Goal: Task Accomplishment & Management: Manage account settings

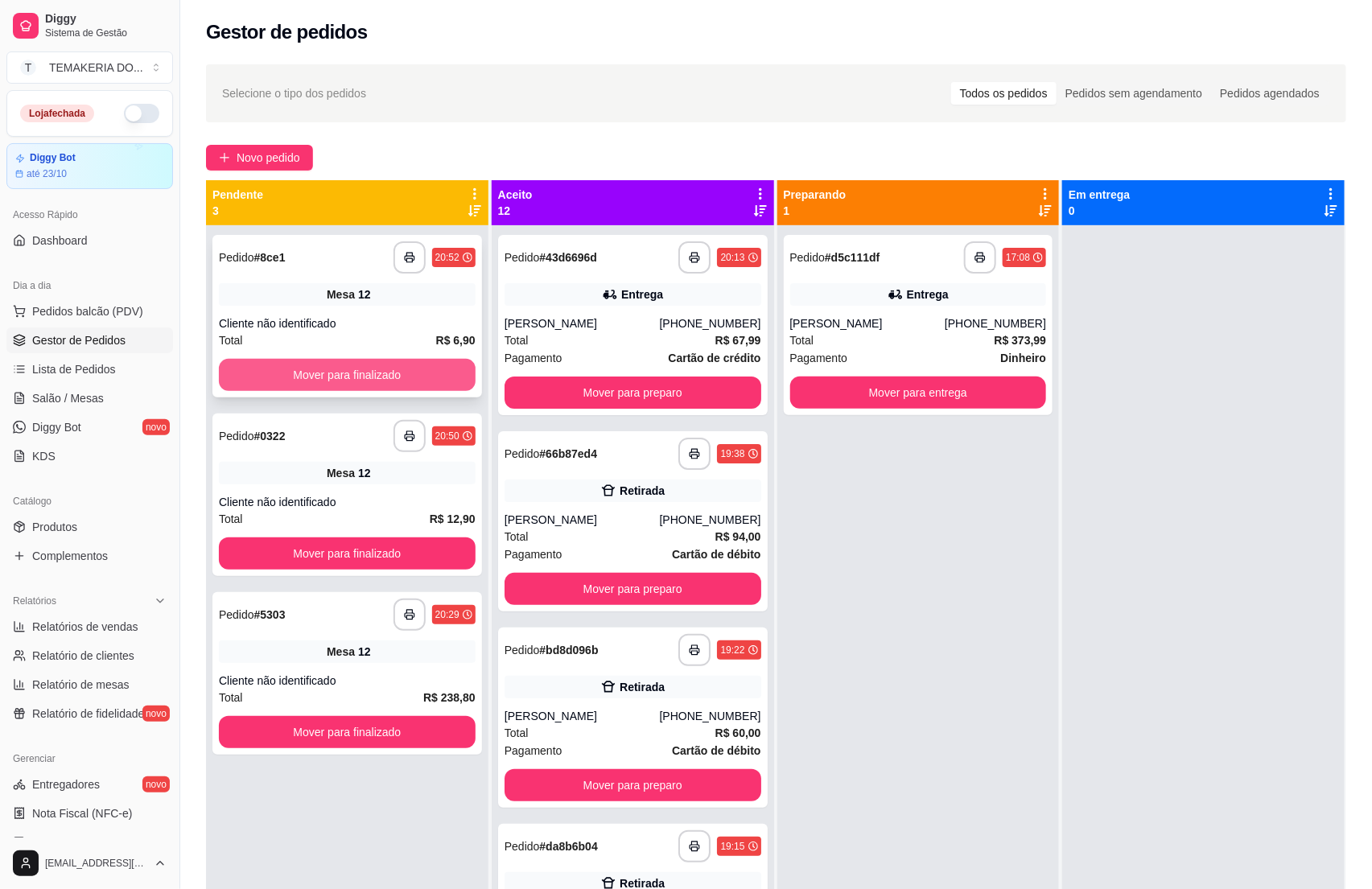
click at [374, 379] on button "Mover para finalizado" at bounding box center [347, 375] width 257 height 32
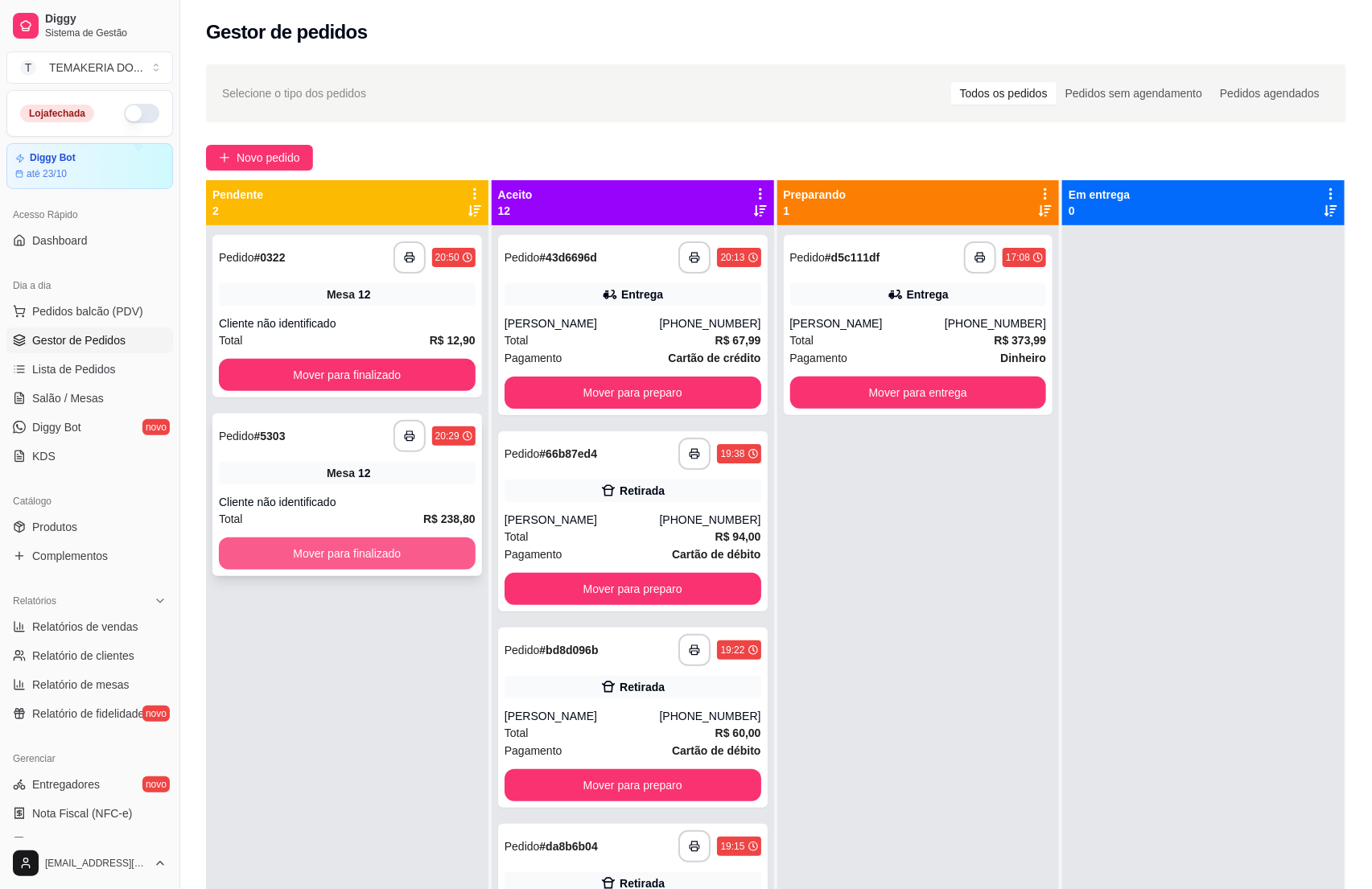
click at [449, 555] on button "Mover para finalizado" at bounding box center [347, 553] width 257 height 32
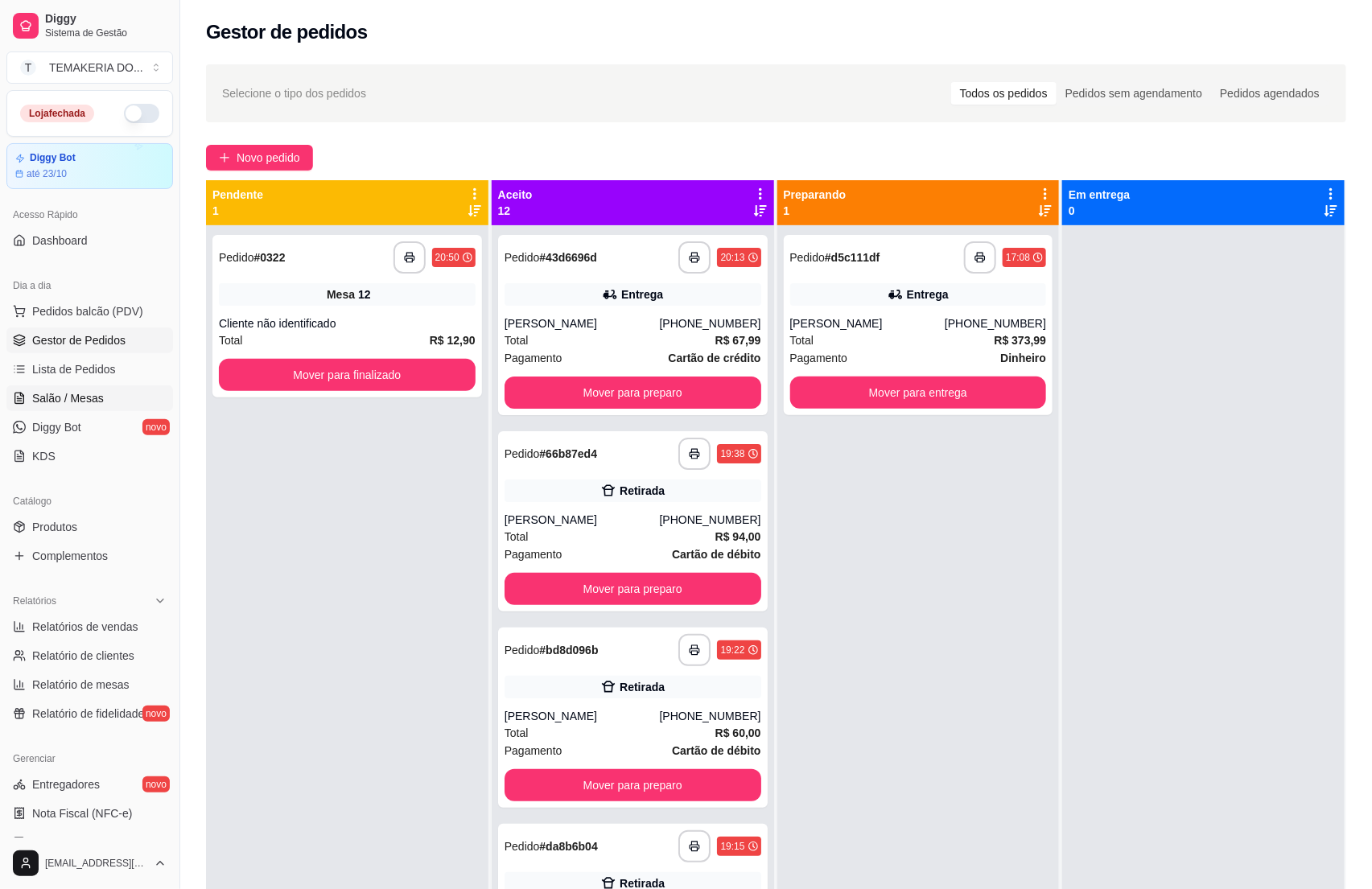
click at [102, 400] on link "Salão / Mesas" at bounding box center [90, 398] width 167 height 25
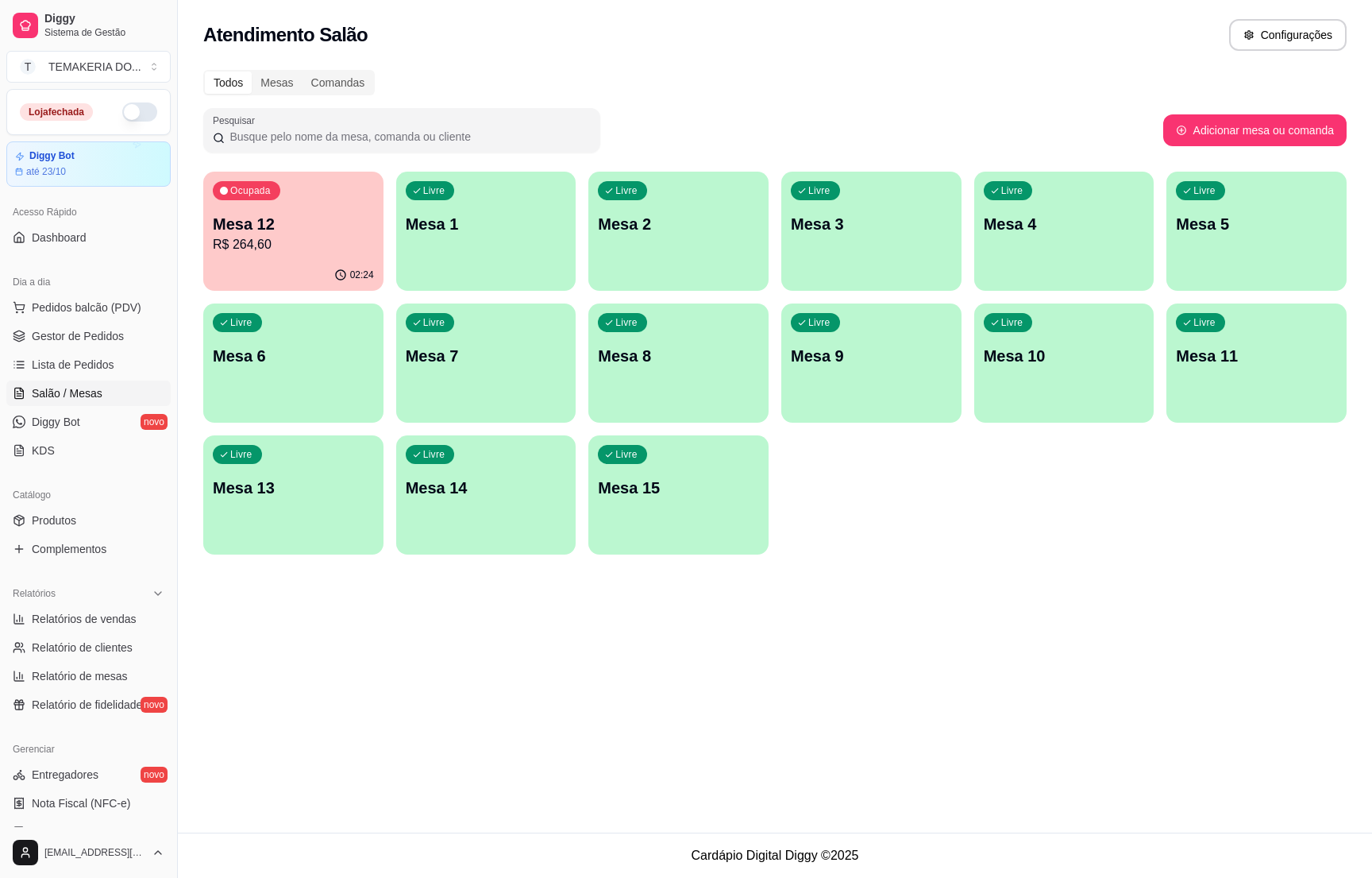
click at [290, 267] on div "02:24" at bounding box center [293, 274] width 180 height 31
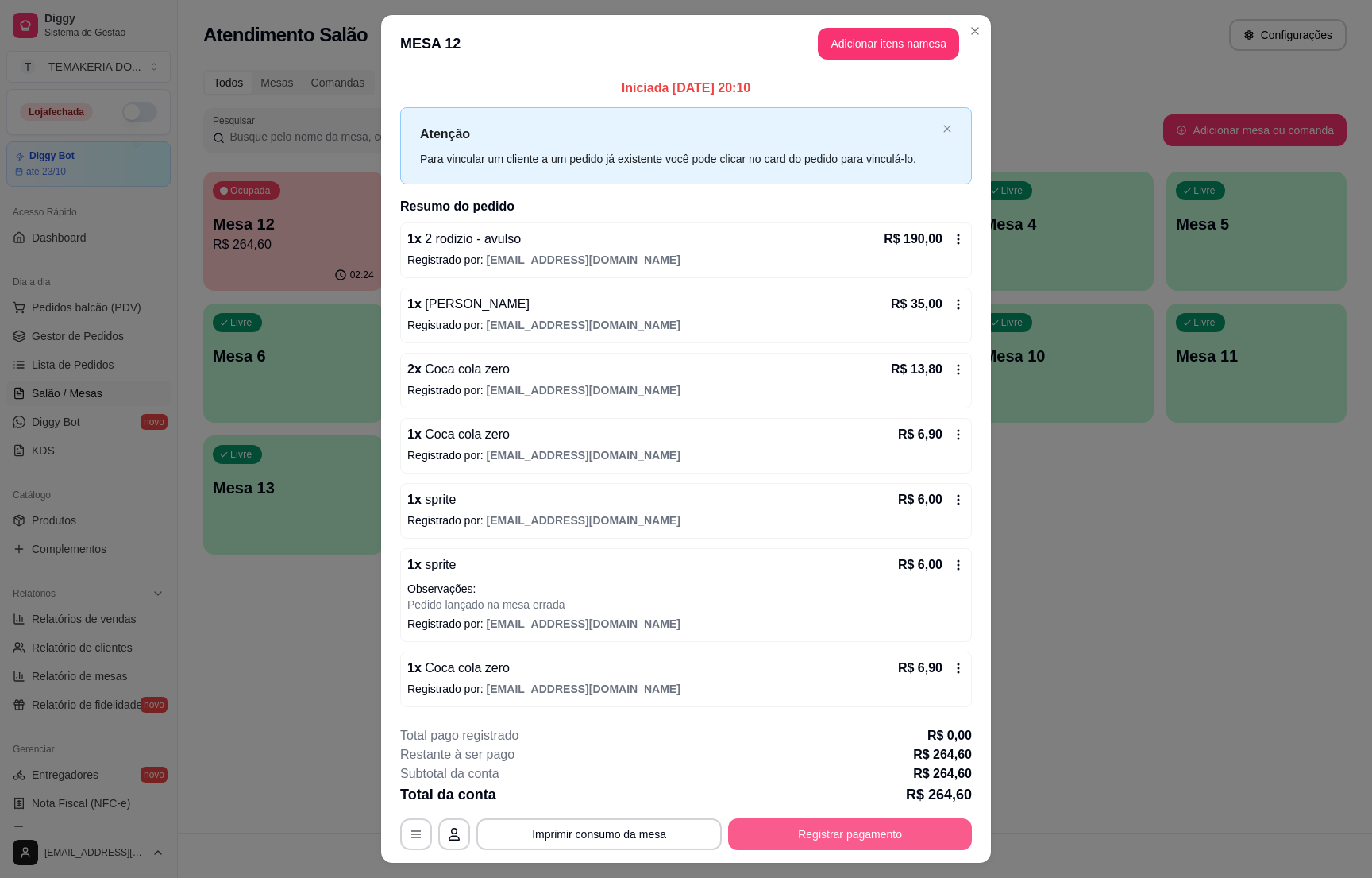
click at [803, 832] on button "Registrar pagamento" at bounding box center [850, 834] width 244 height 32
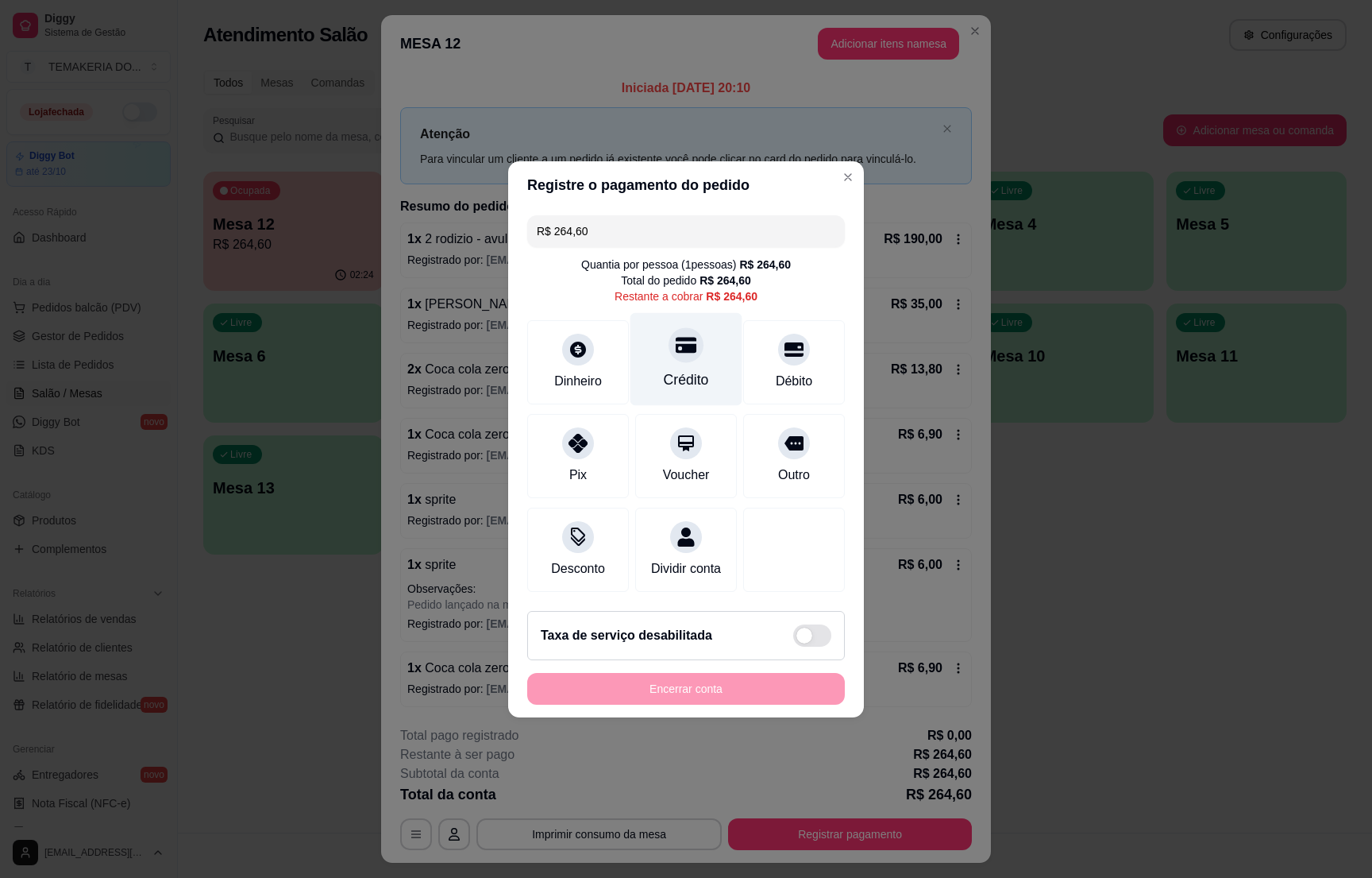
click at [691, 344] on div "Crédito" at bounding box center [686, 358] width 112 height 93
type input "R$ 0,00"
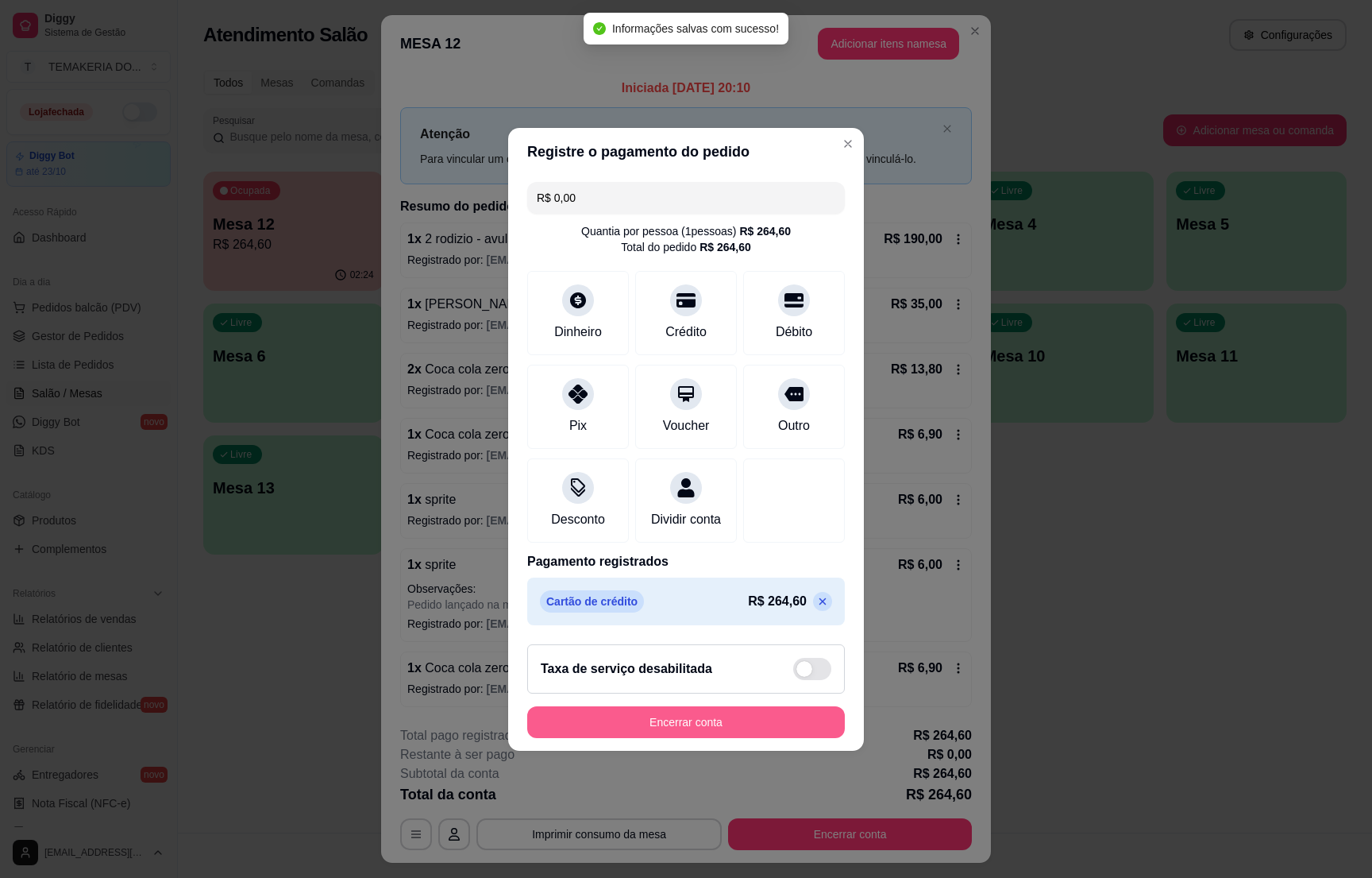
click at [675, 736] on button "Encerrar conta" at bounding box center [686, 722] width 318 height 32
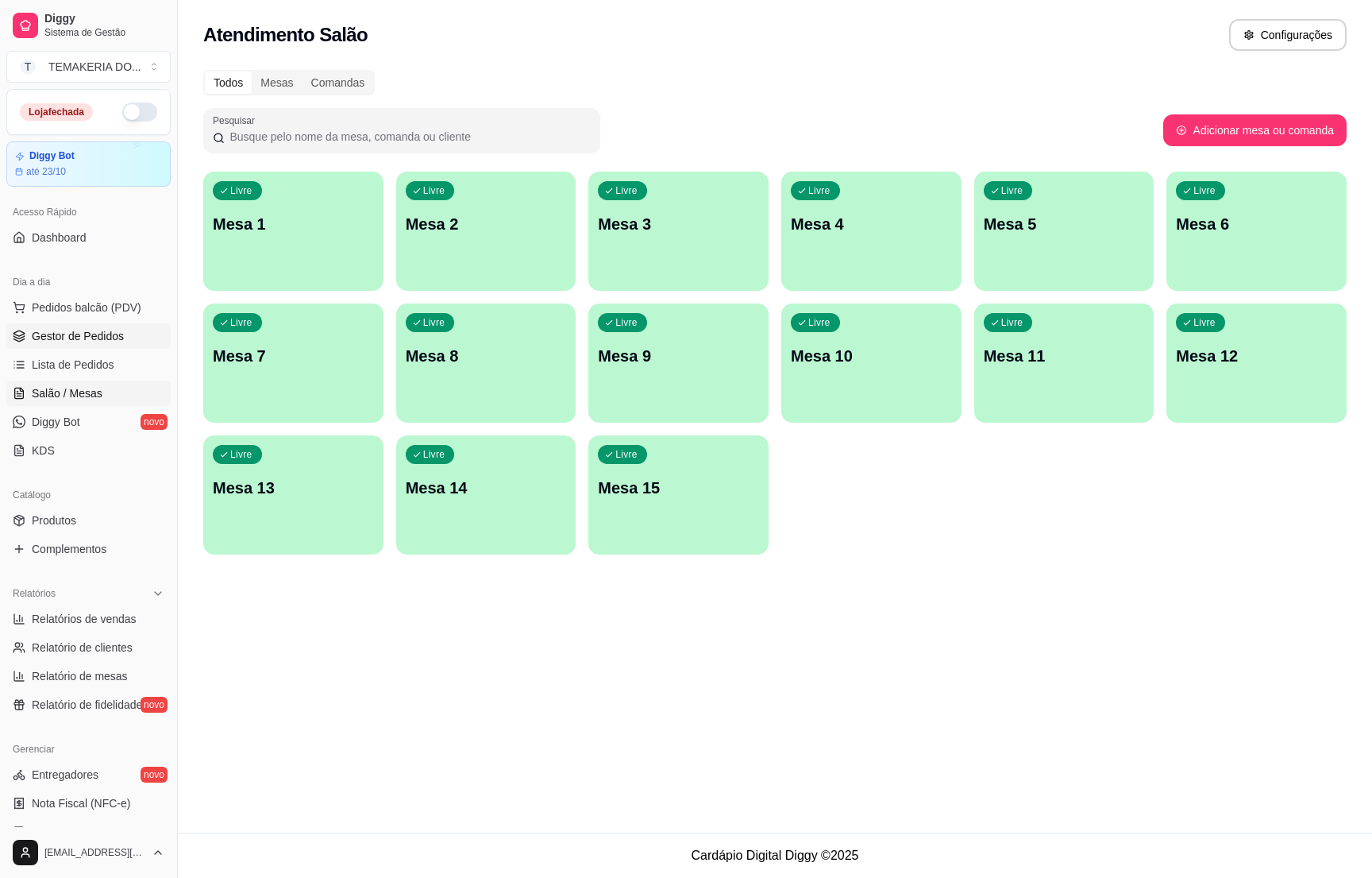
click at [111, 334] on span "Gestor de Pedidos" at bounding box center [78, 336] width 92 height 16
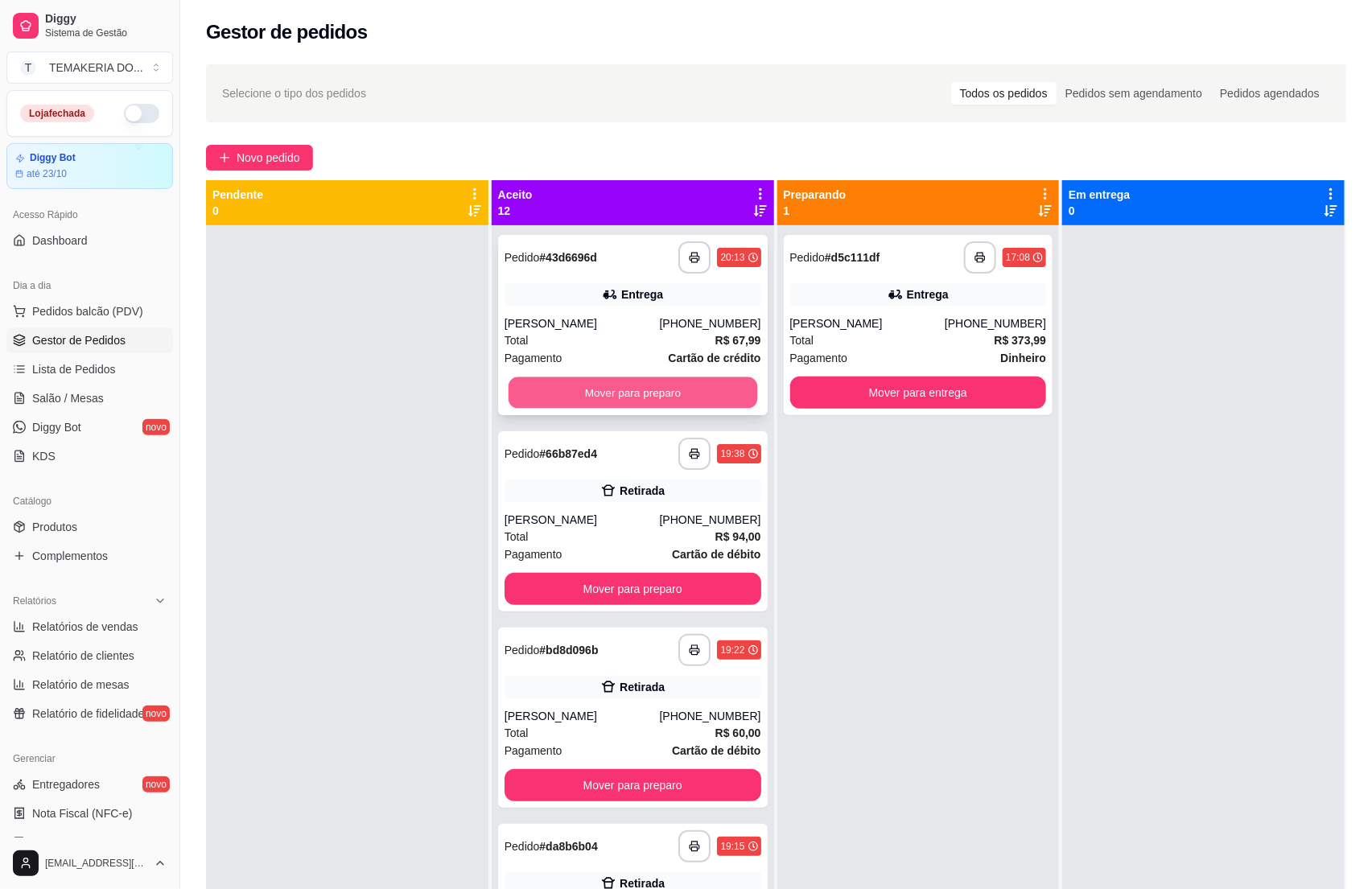
click at [570, 389] on button "Mover para preparo" at bounding box center [632, 393] width 248 height 31
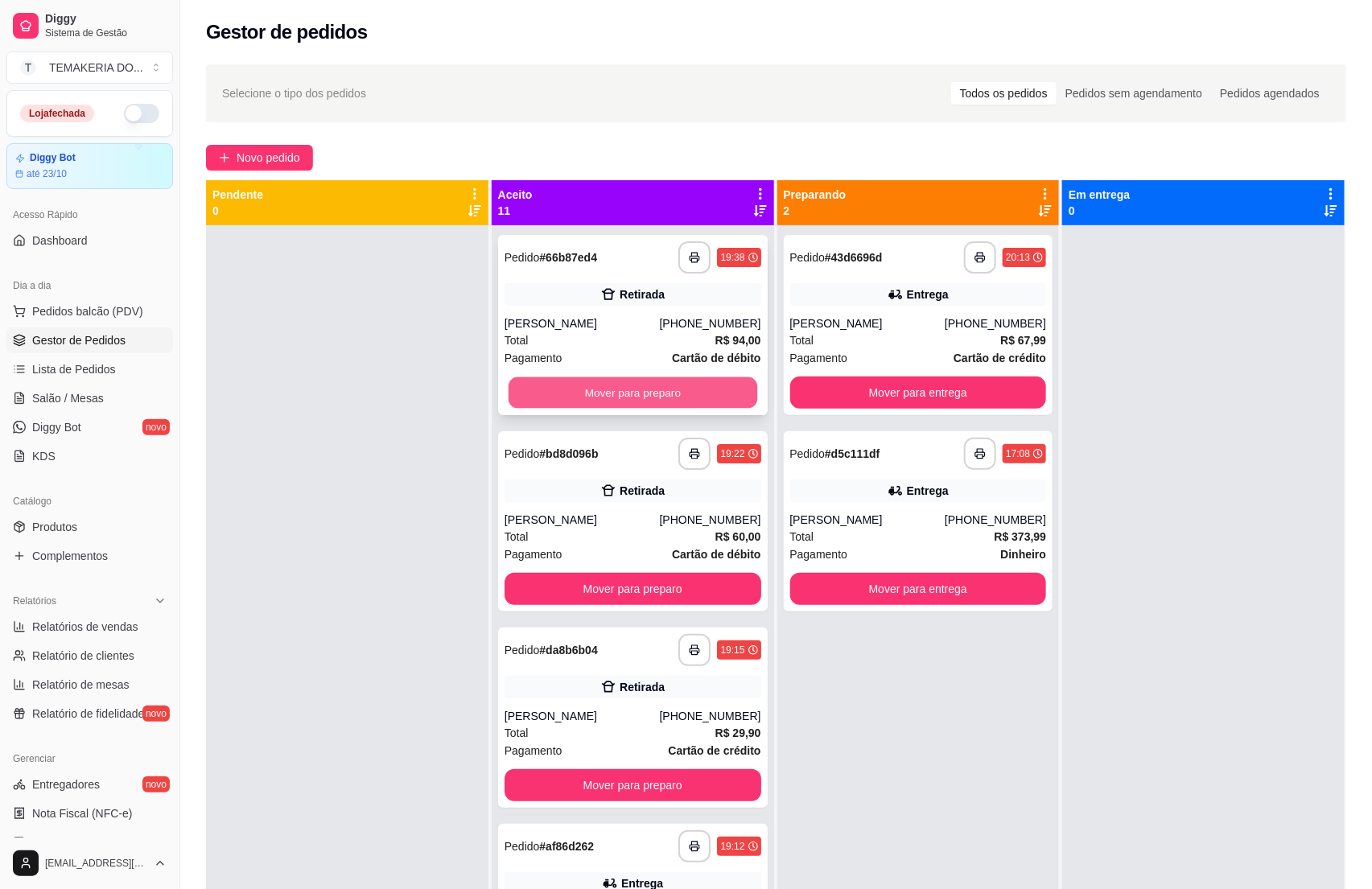
click at [648, 391] on button "Mover para preparo" at bounding box center [632, 393] width 248 height 31
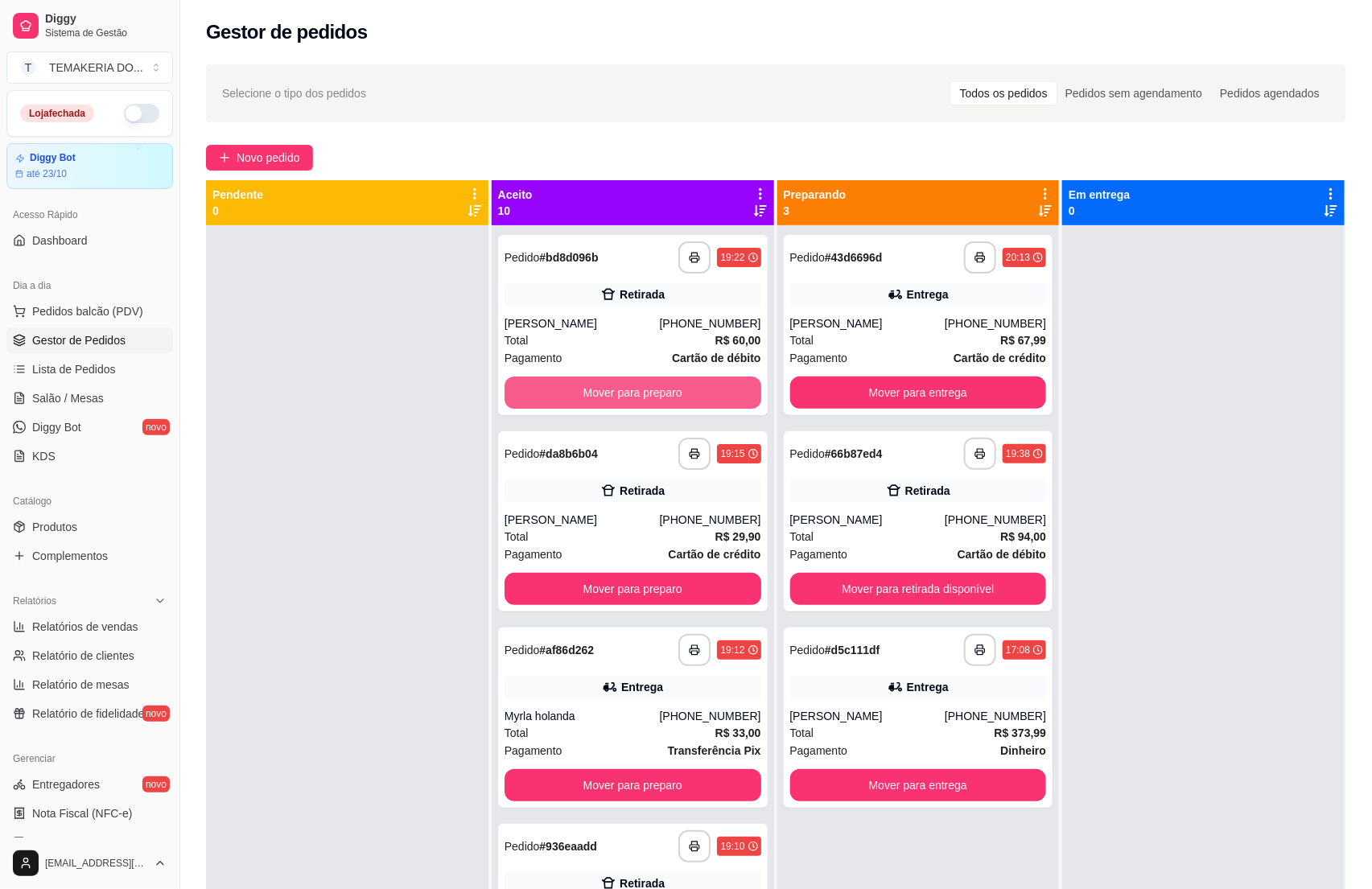
click at [660, 391] on button "Mover para preparo" at bounding box center [632, 393] width 257 height 32
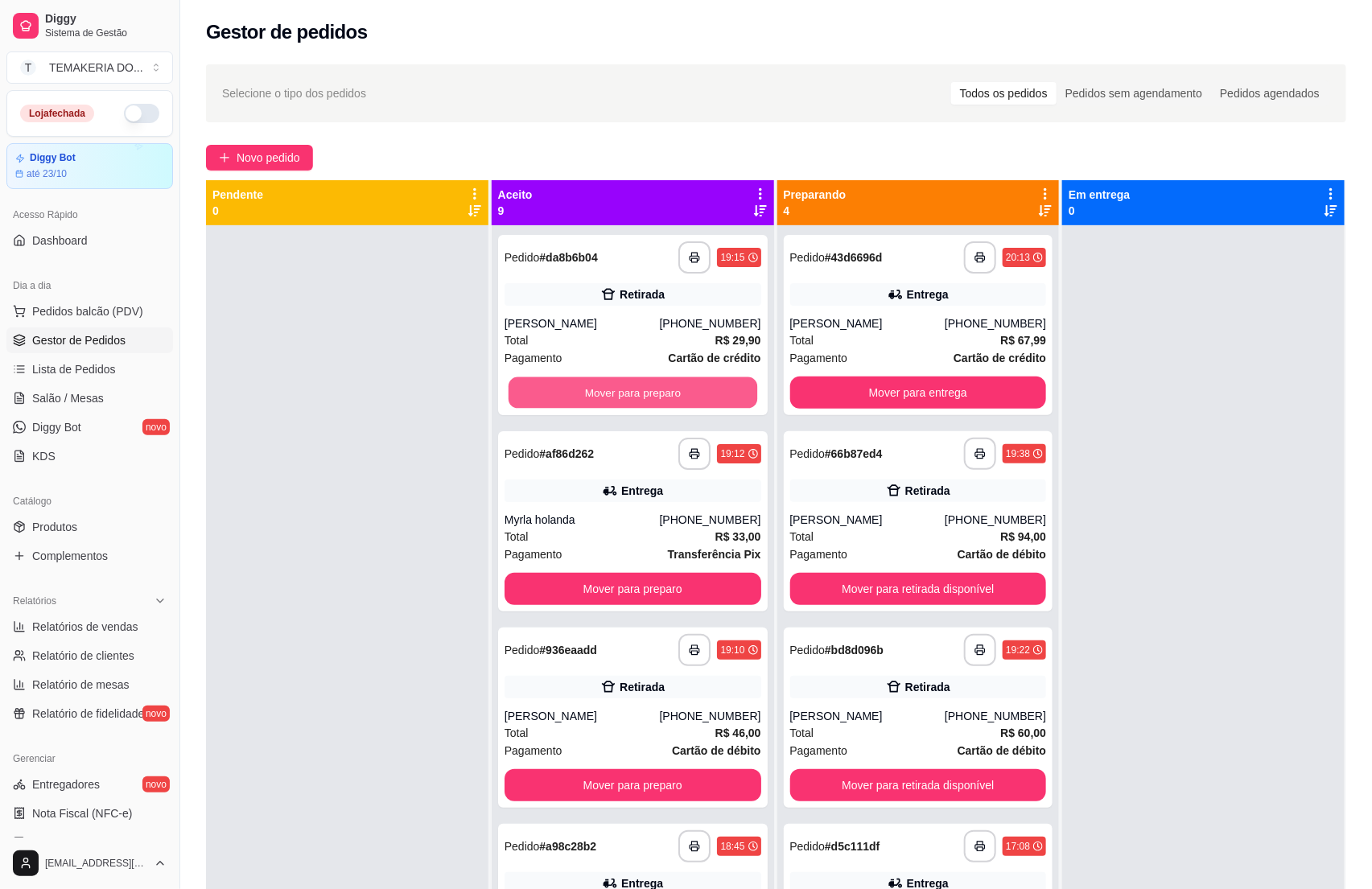
click at [660, 391] on button "Mover para preparo" at bounding box center [632, 393] width 248 height 31
click at [660, 391] on button "Mover para preparo" at bounding box center [632, 393] width 257 height 32
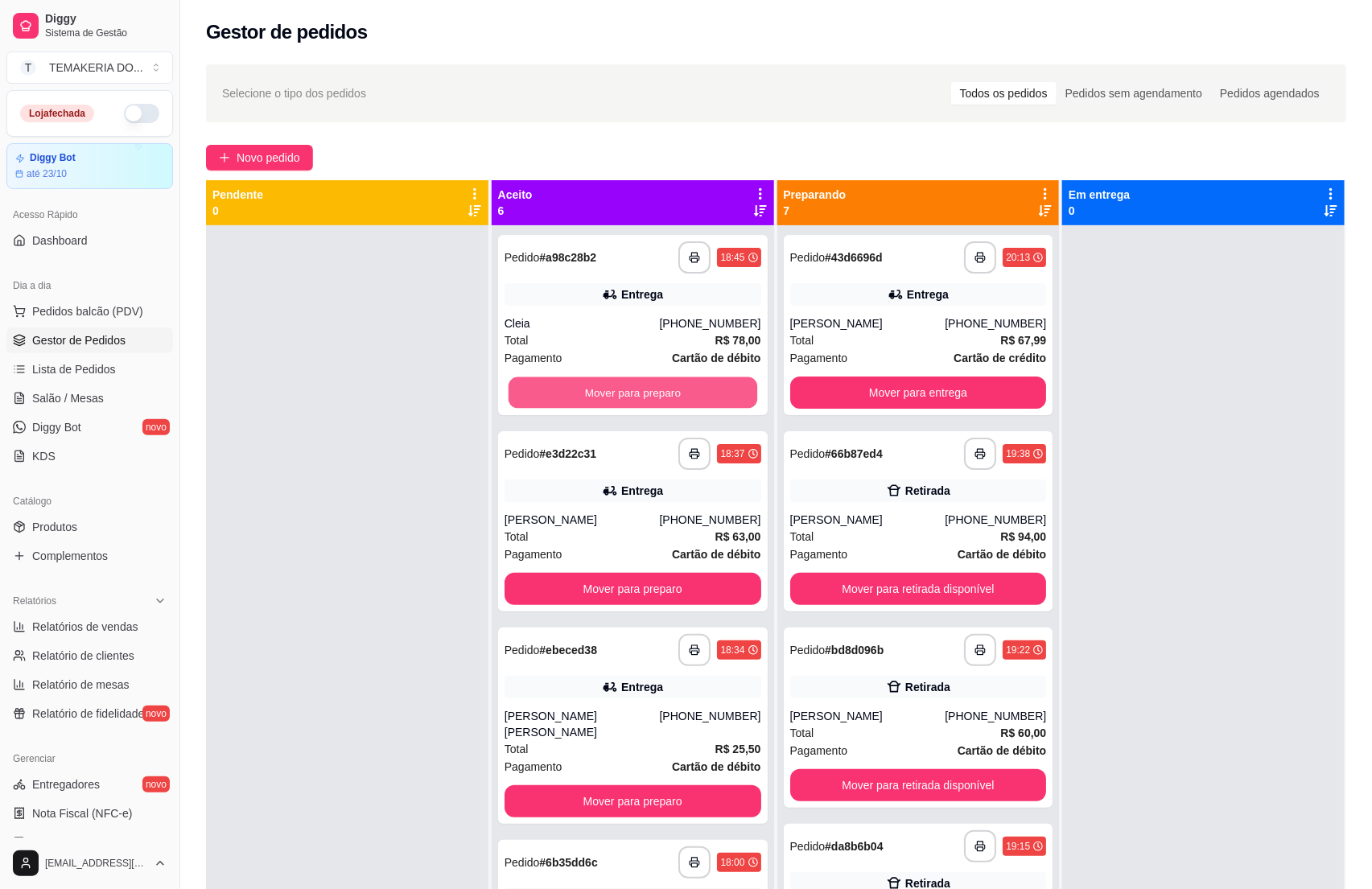
click at [660, 391] on button "Mover para preparo" at bounding box center [632, 393] width 248 height 31
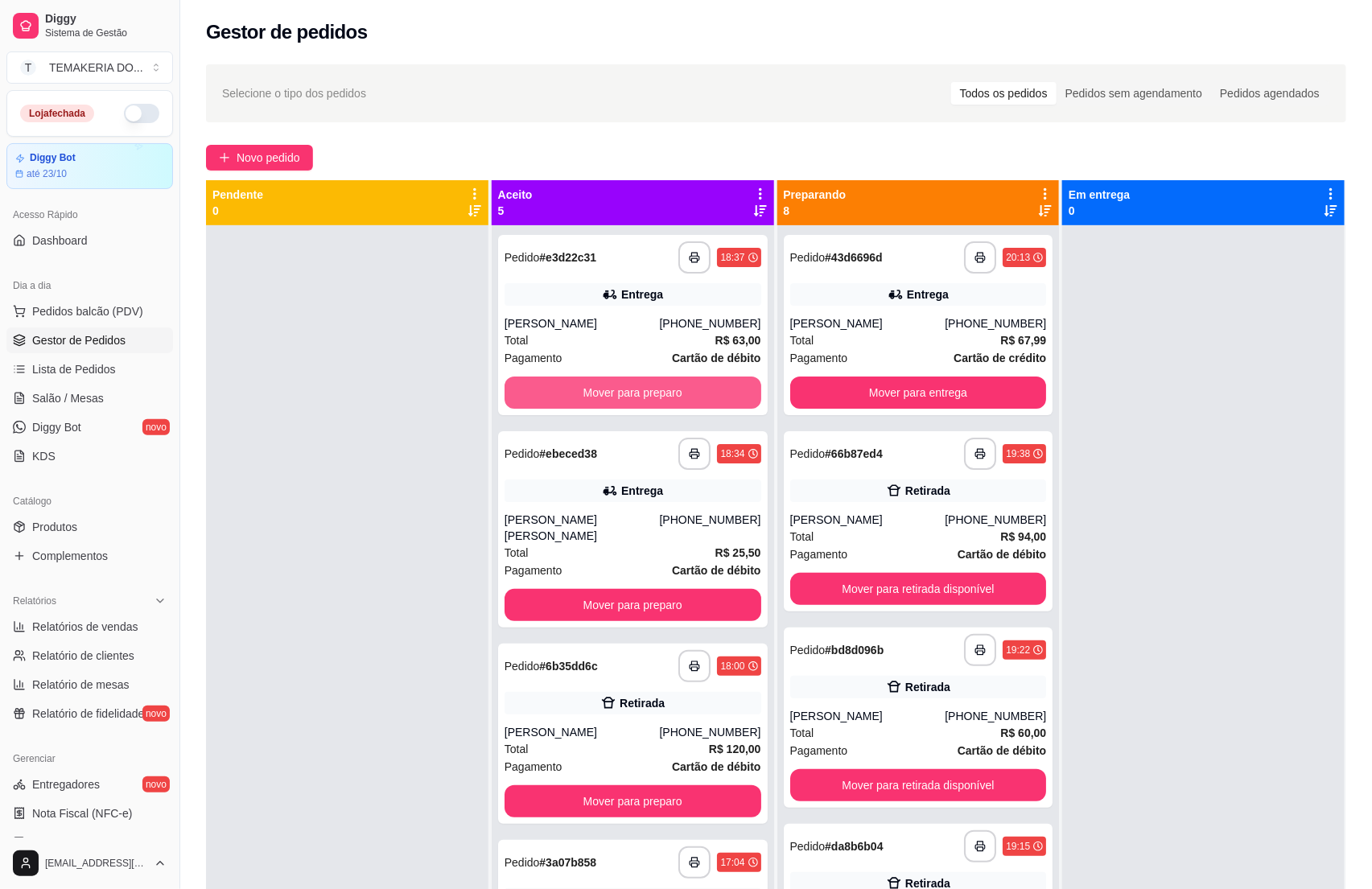
click at [660, 391] on button "Mover para preparo" at bounding box center [632, 393] width 257 height 32
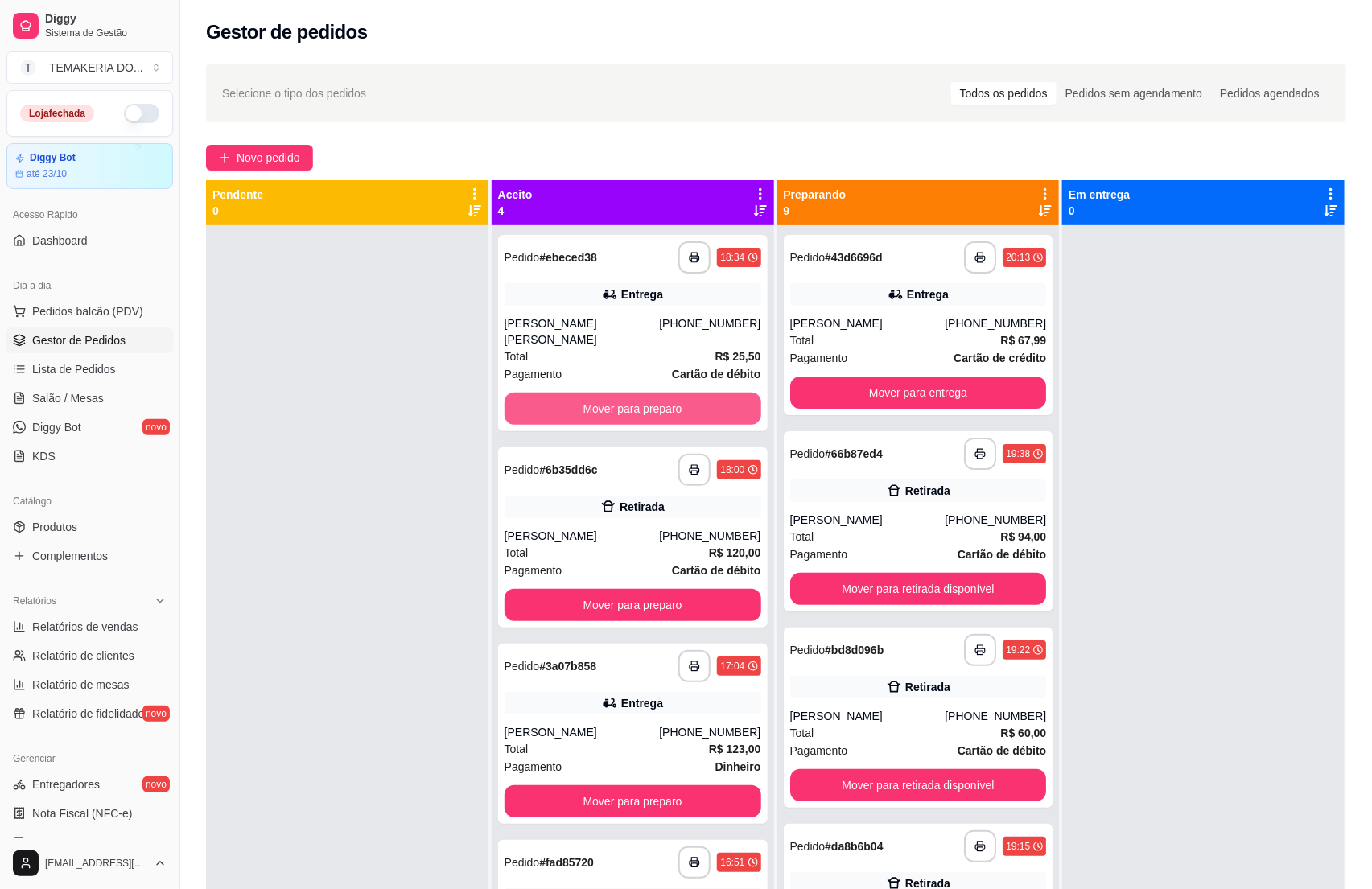
click at [660, 393] on button "Mover para preparo" at bounding box center [632, 409] width 257 height 32
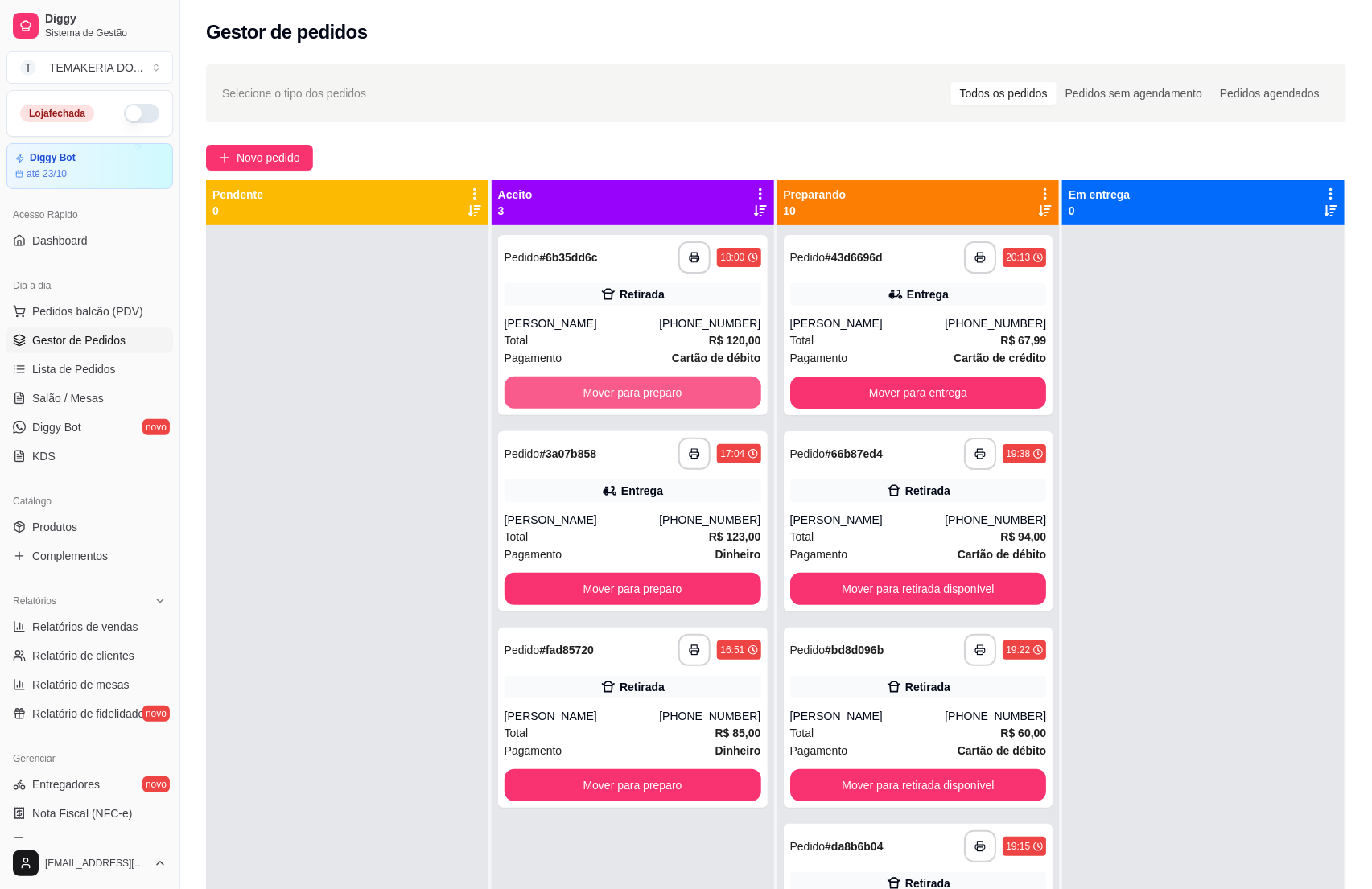
click at [660, 391] on button "Mover para preparo" at bounding box center [632, 393] width 257 height 32
click at [660, 573] on button "Mover para preparo" at bounding box center [632, 589] width 257 height 32
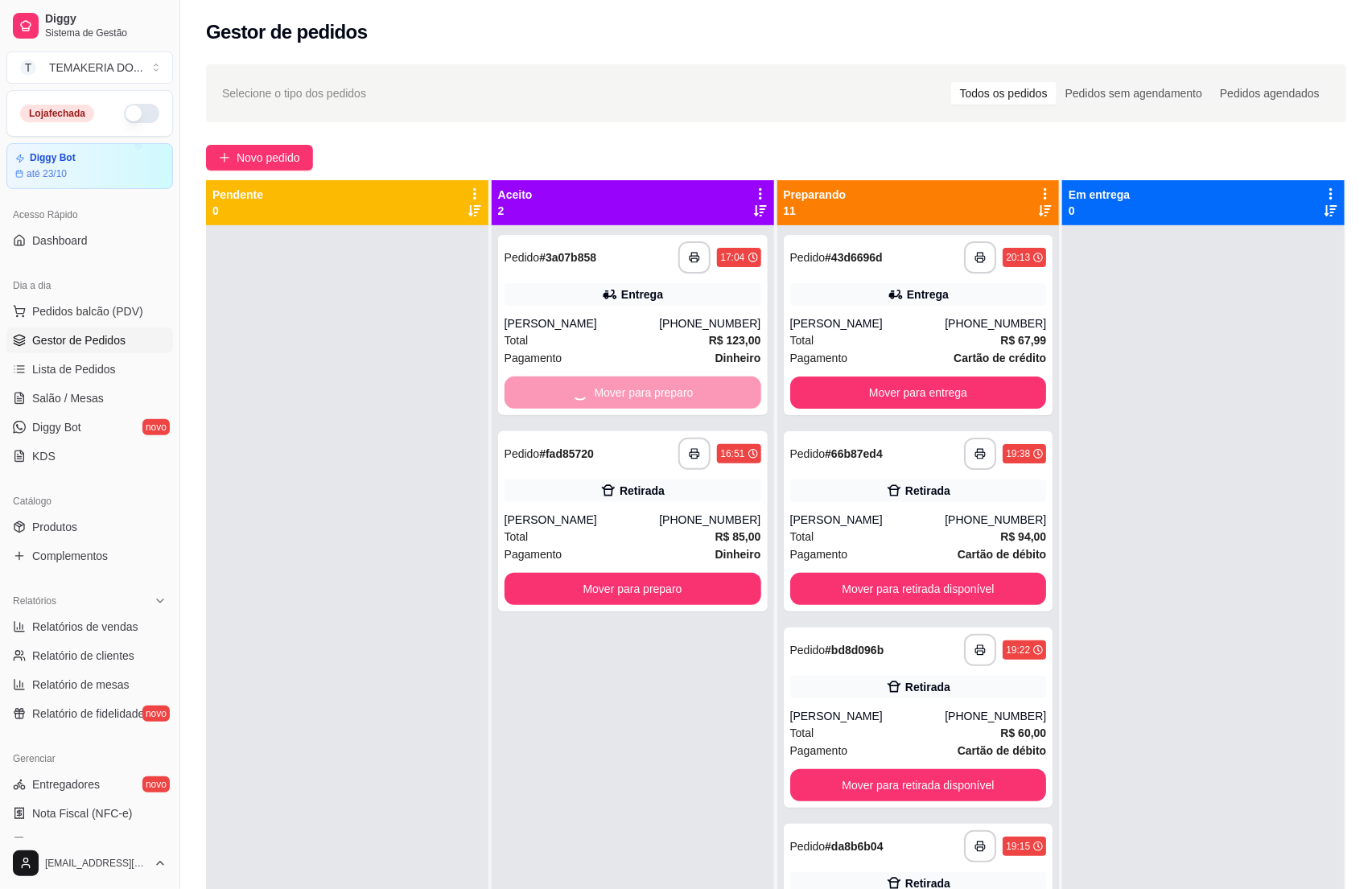
click at [660, 573] on button "Mover para preparo" at bounding box center [632, 589] width 257 height 32
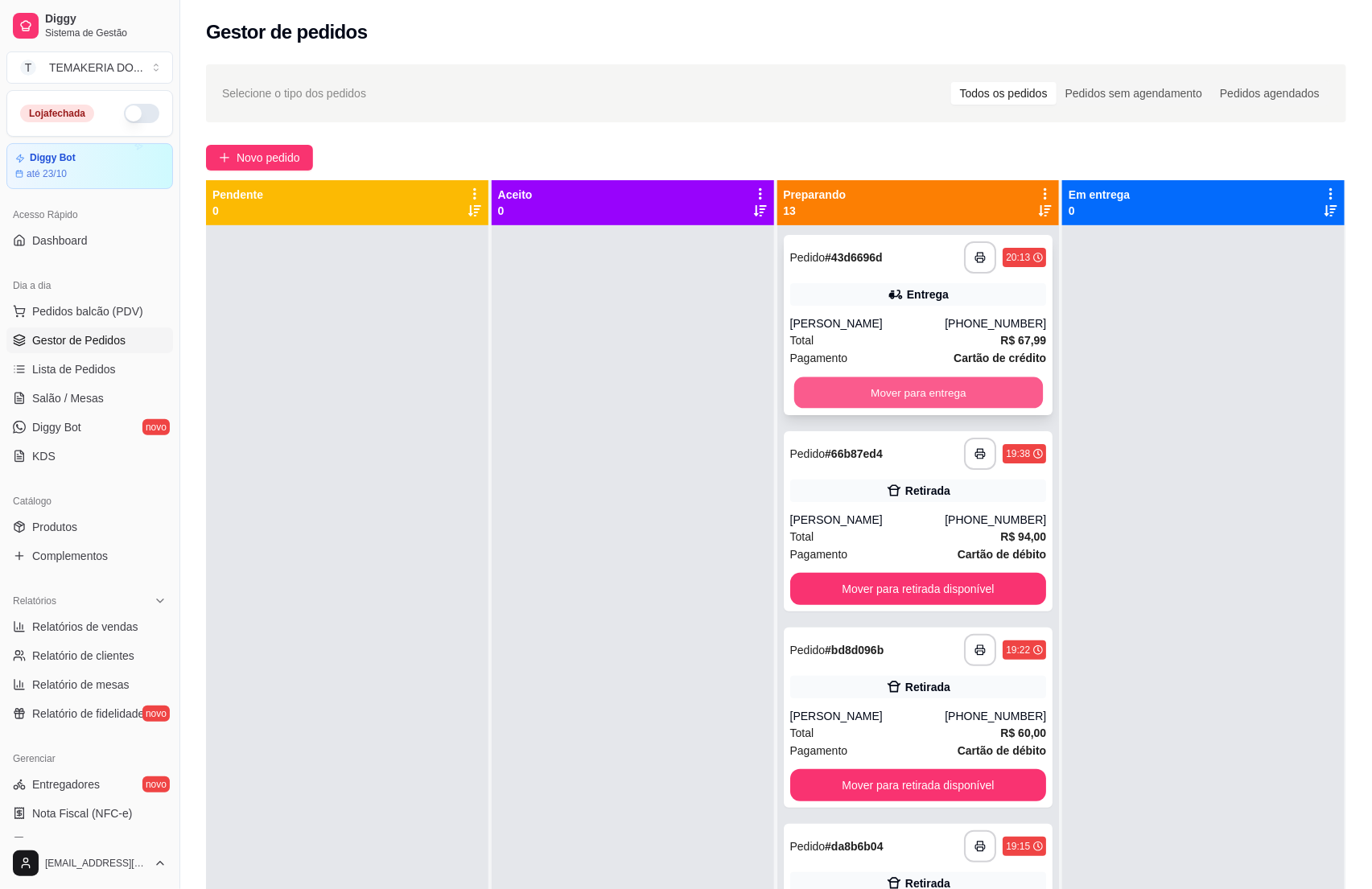
click at [831, 394] on button "Mover para entrega" at bounding box center [917, 393] width 248 height 31
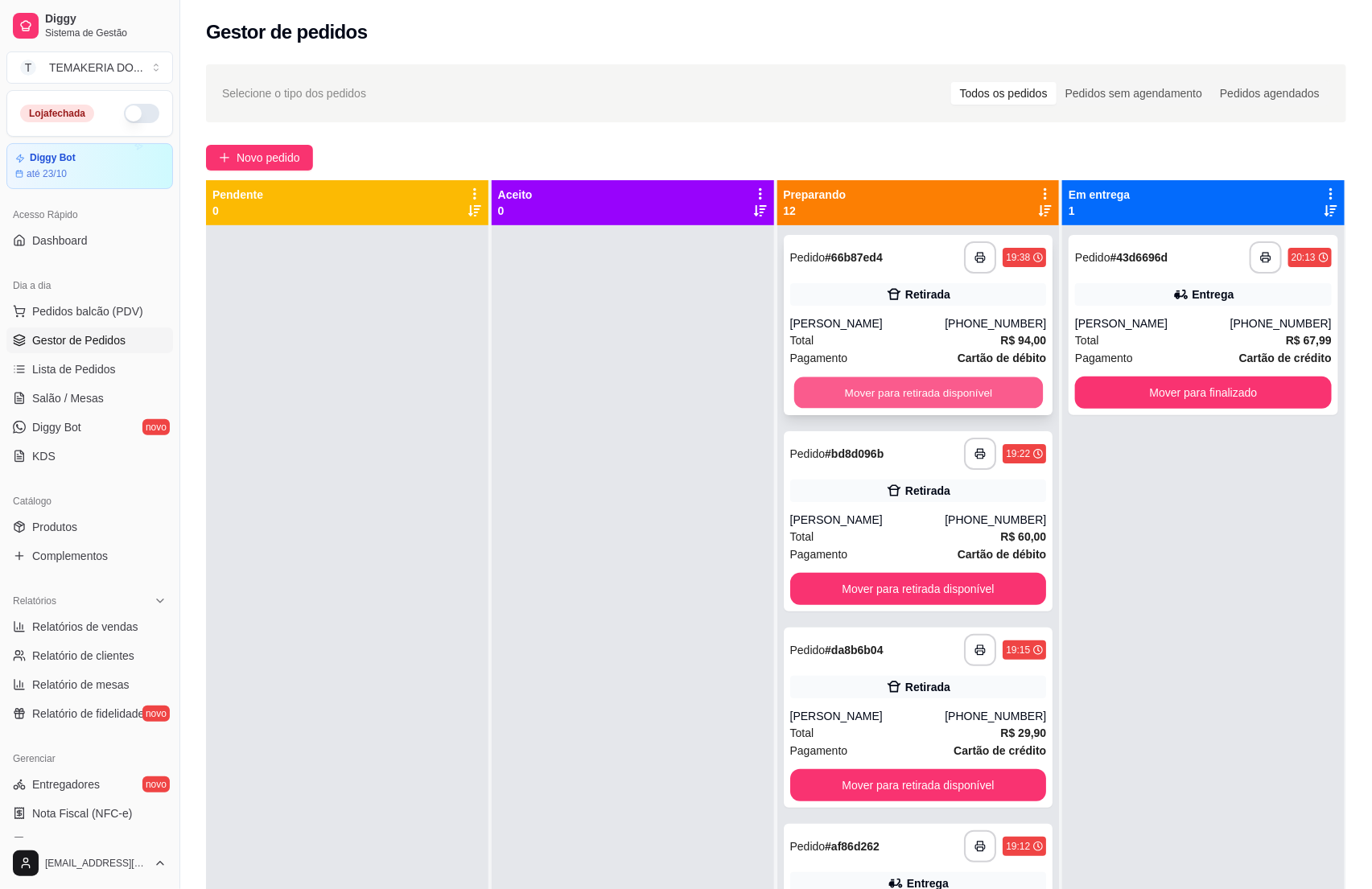
click at [912, 394] on button "Mover para retirada disponível" at bounding box center [917, 393] width 248 height 31
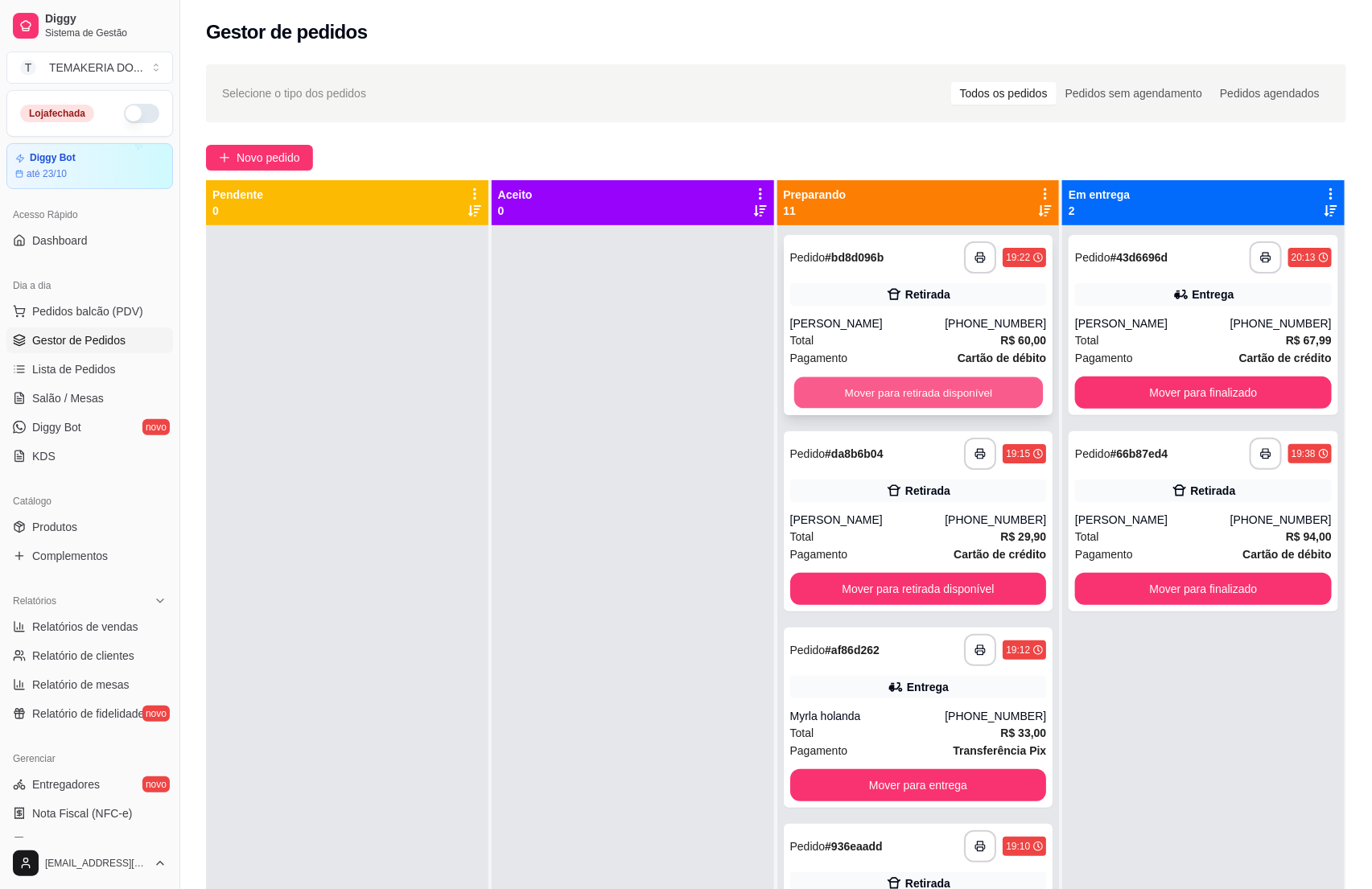
click at [955, 398] on button "Mover para retirada disponível" at bounding box center [917, 393] width 248 height 31
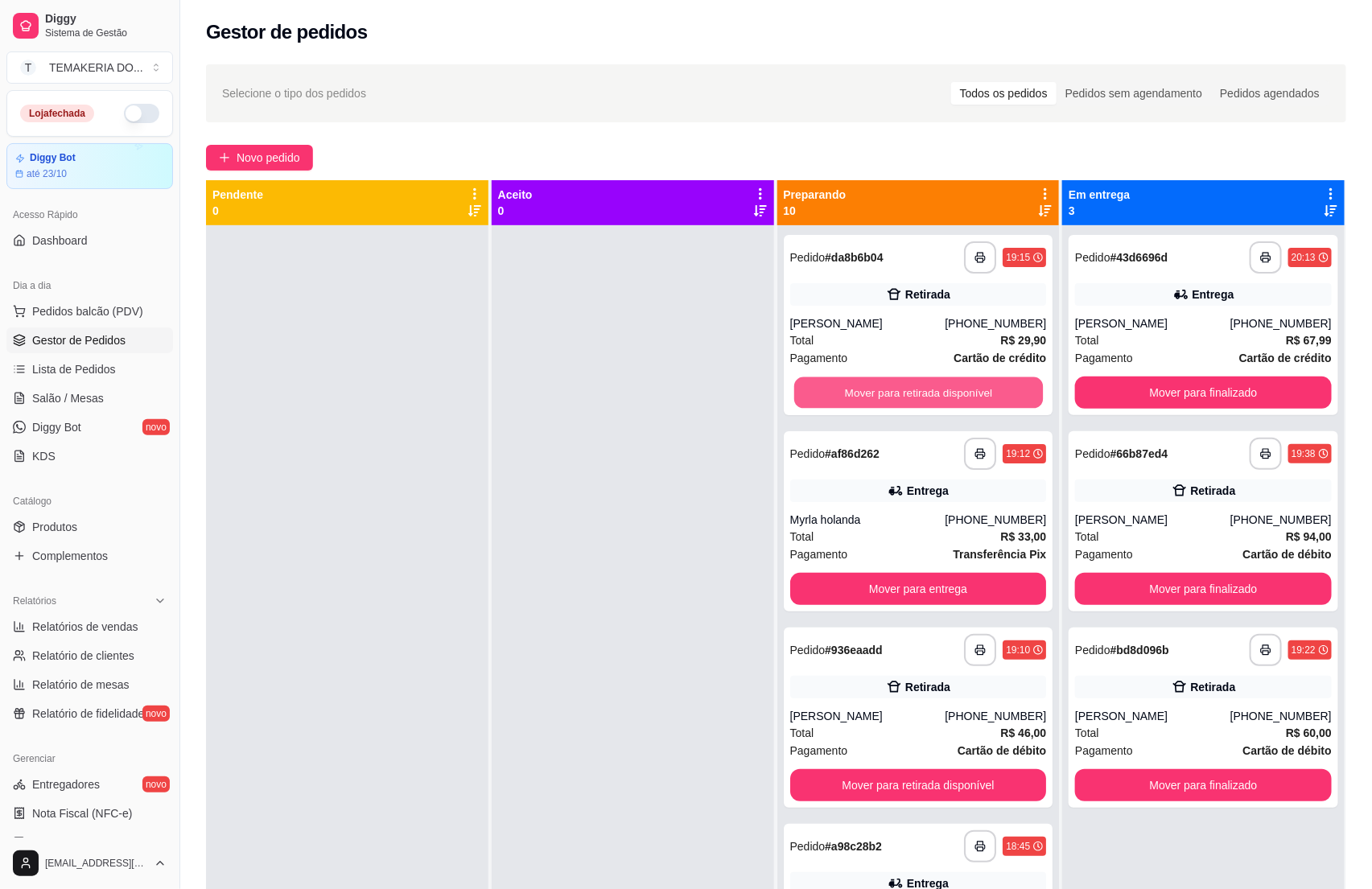
click at [955, 398] on button "Mover para retirada disponível" at bounding box center [917, 393] width 248 height 31
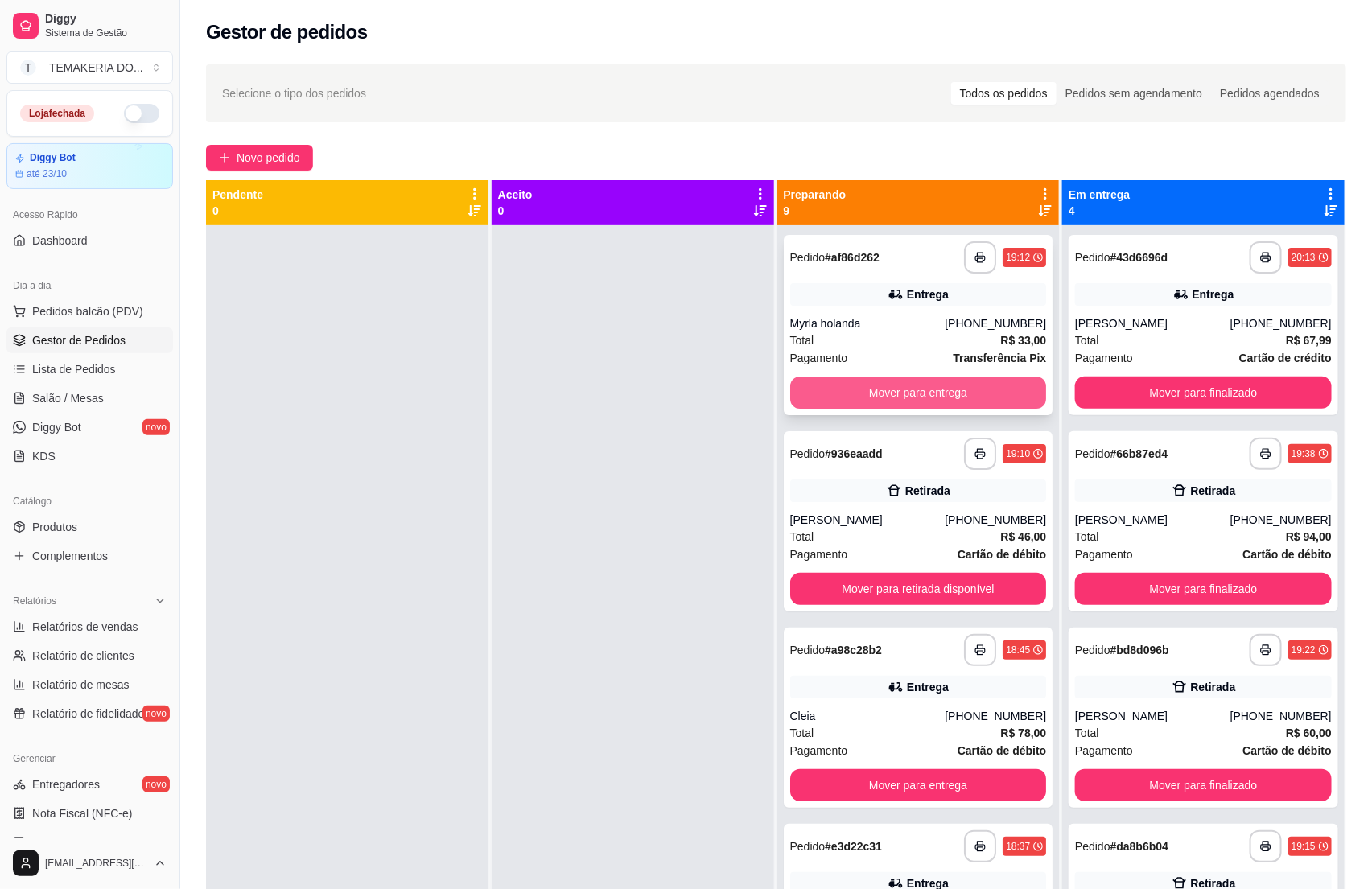
click at [954, 398] on button "Mover para entrega" at bounding box center [918, 393] width 257 height 32
click at [929, 396] on button "Mover para retirada disponível" at bounding box center [917, 393] width 248 height 31
click at [918, 573] on button "Mover para entrega" at bounding box center [918, 589] width 257 height 32
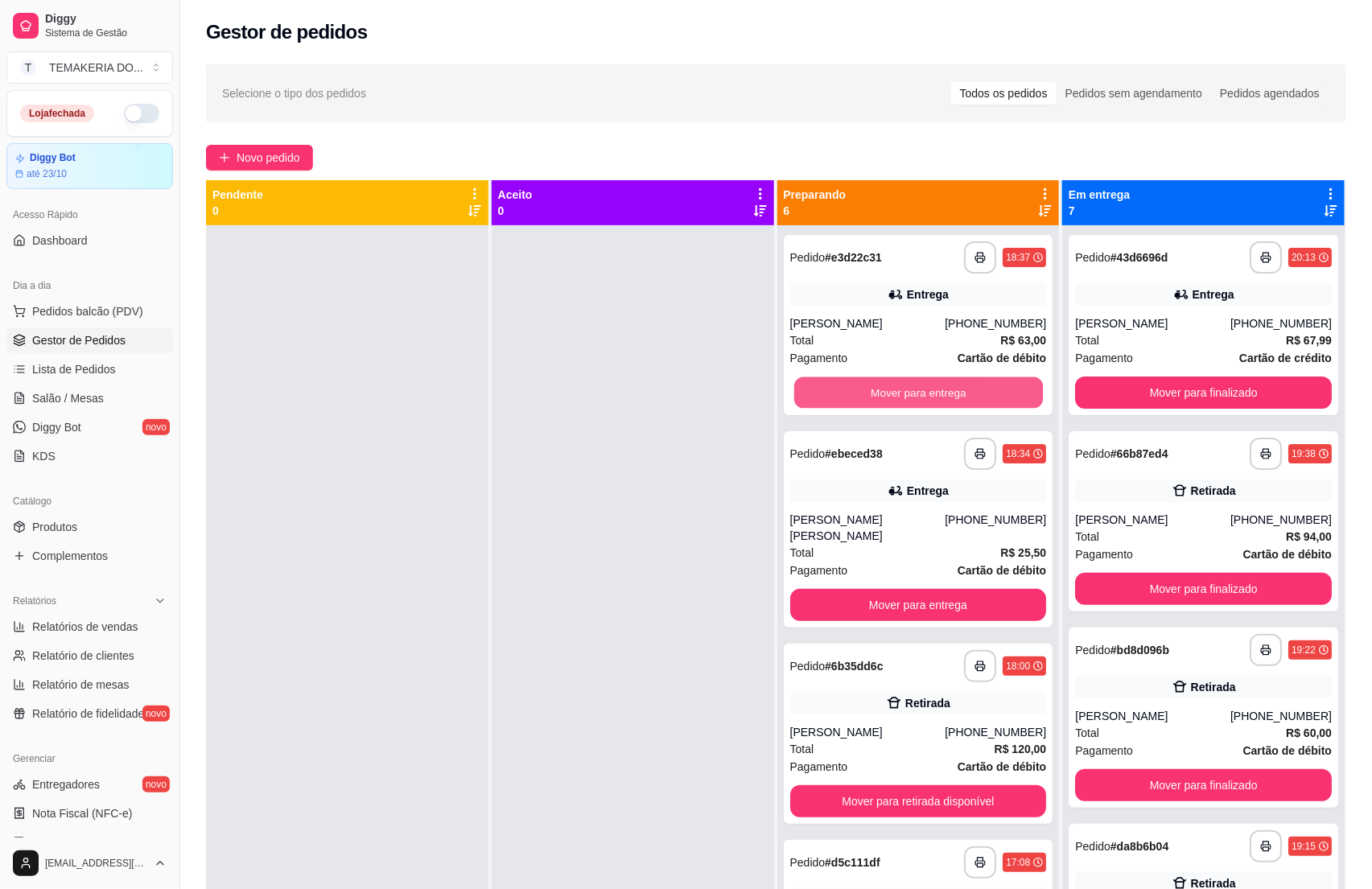
click at [918, 392] on button "Mover para entrega" at bounding box center [917, 393] width 248 height 31
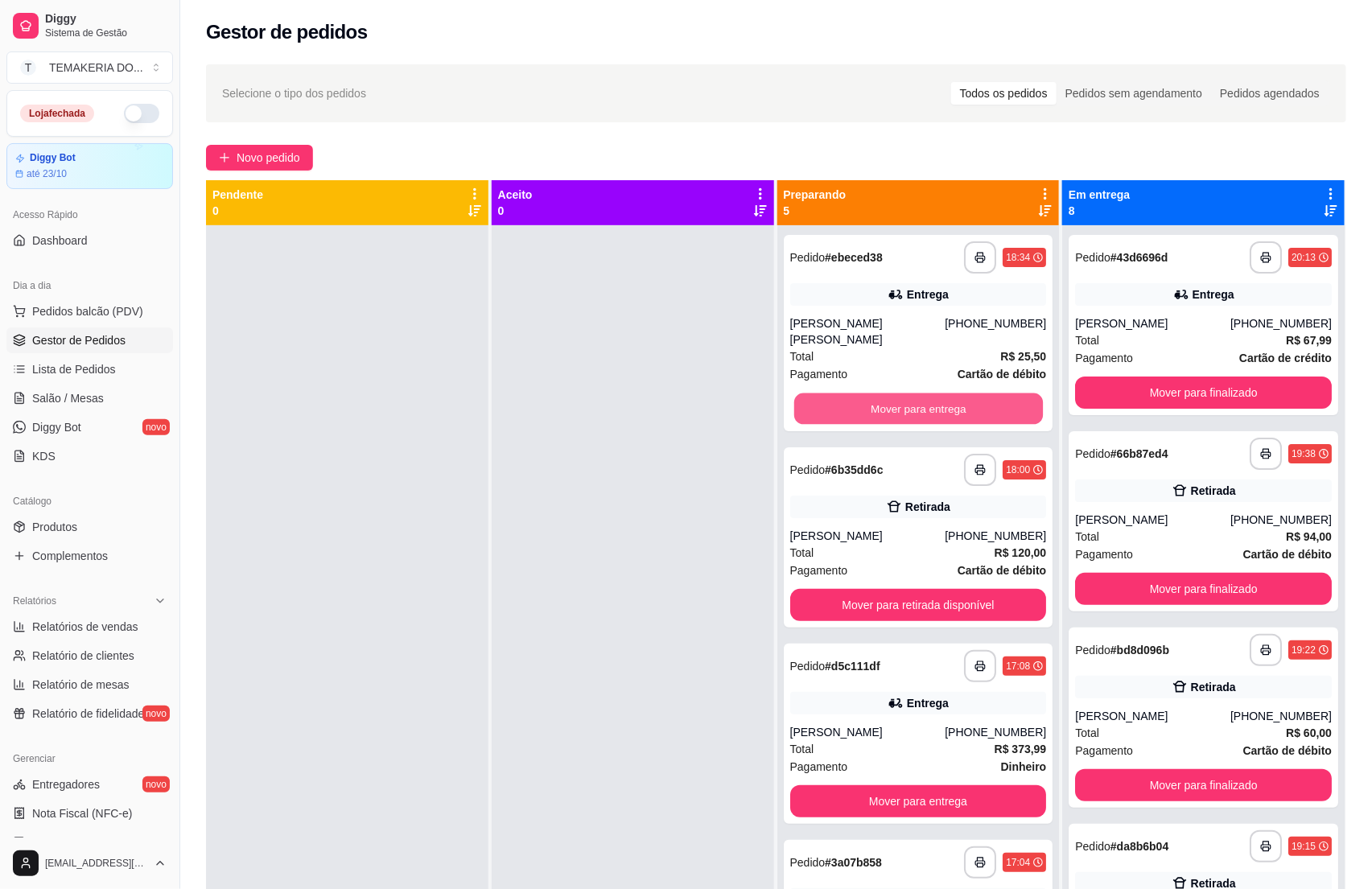
click at [932, 394] on button "Mover para entrega" at bounding box center [917, 409] width 248 height 31
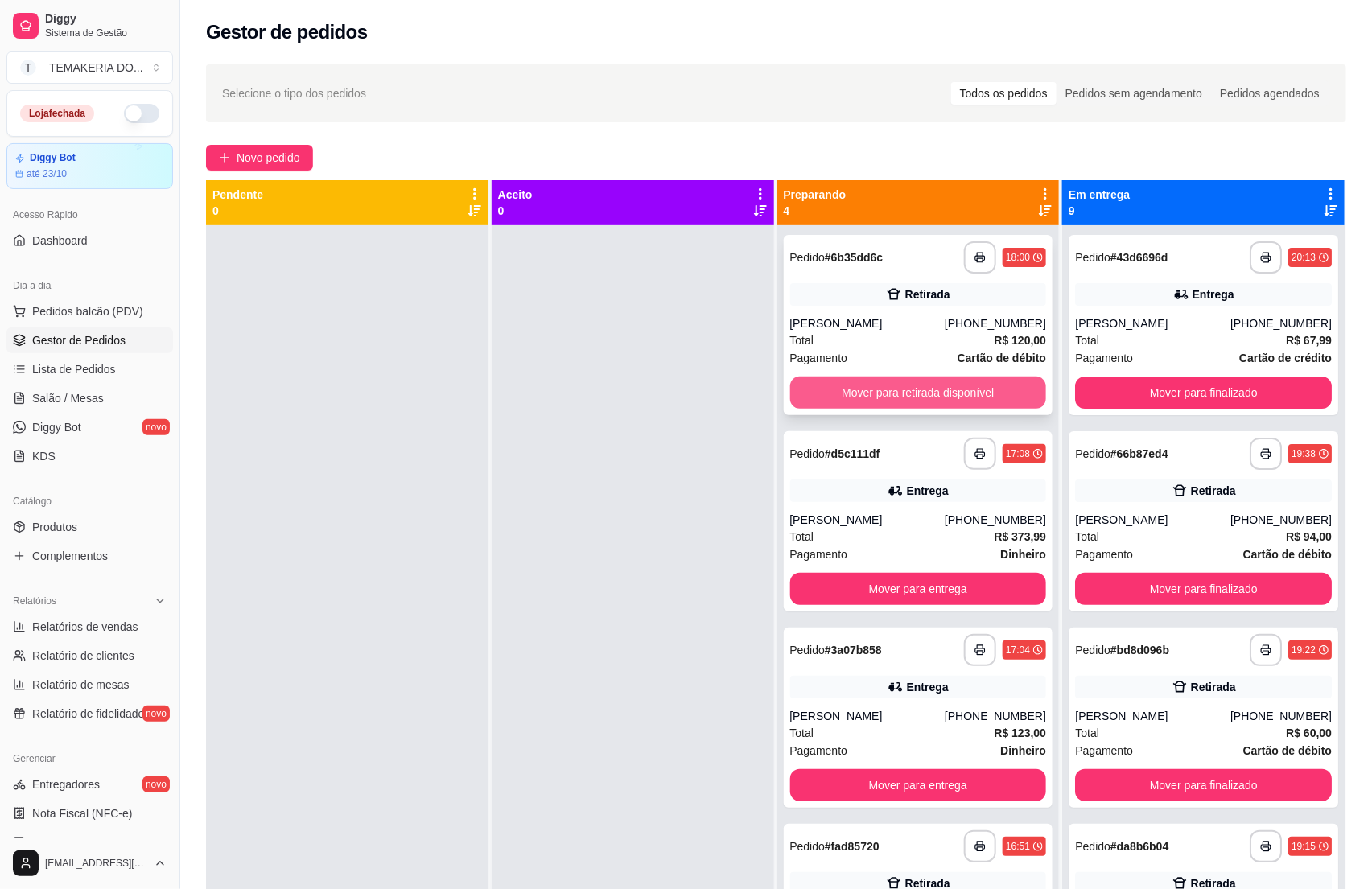
click at [898, 389] on button "Mover para retirada disponível" at bounding box center [918, 393] width 257 height 32
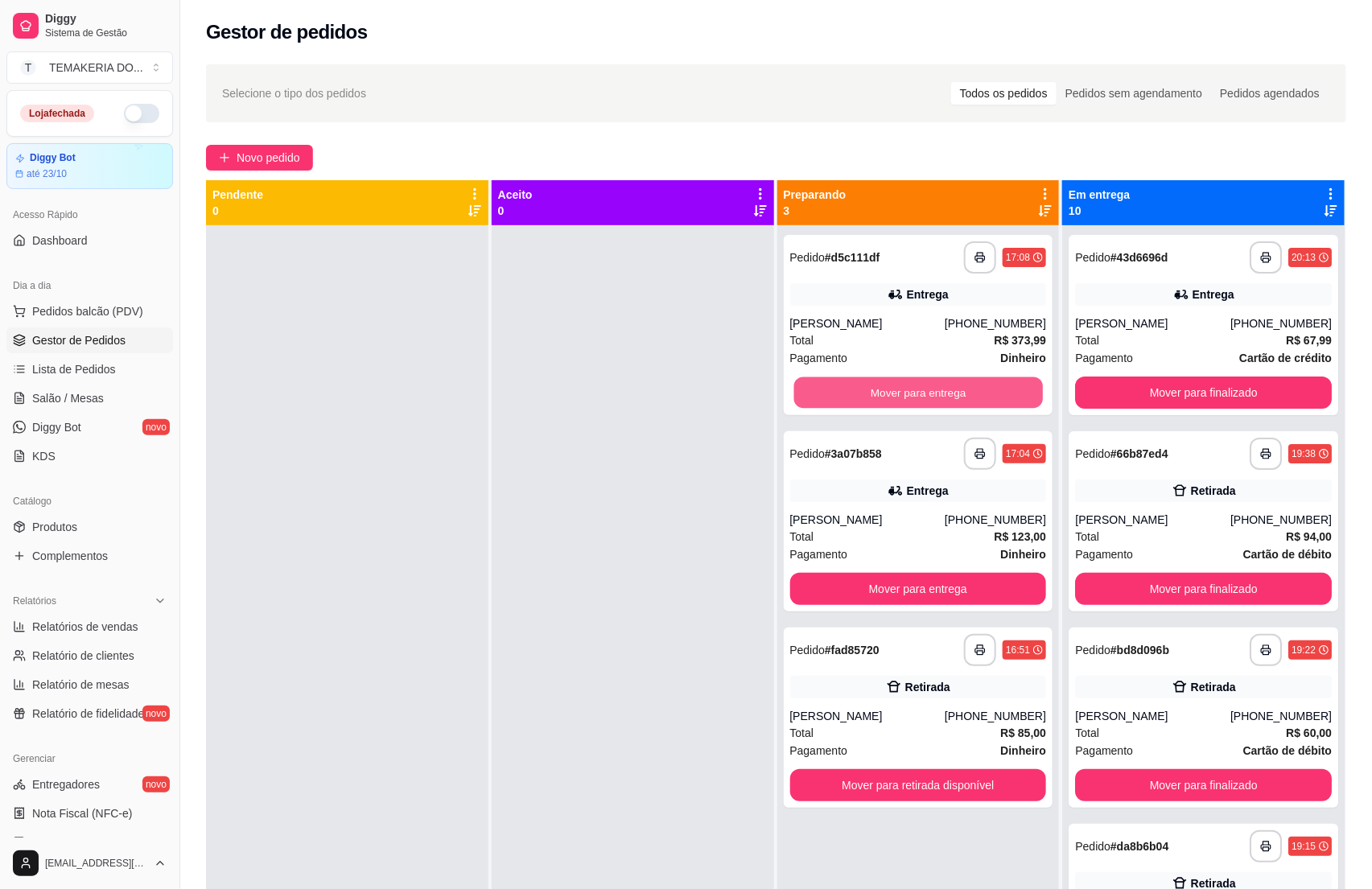
click at [898, 389] on button "Mover para entrega" at bounding box center [917, 393] width 248 height 31
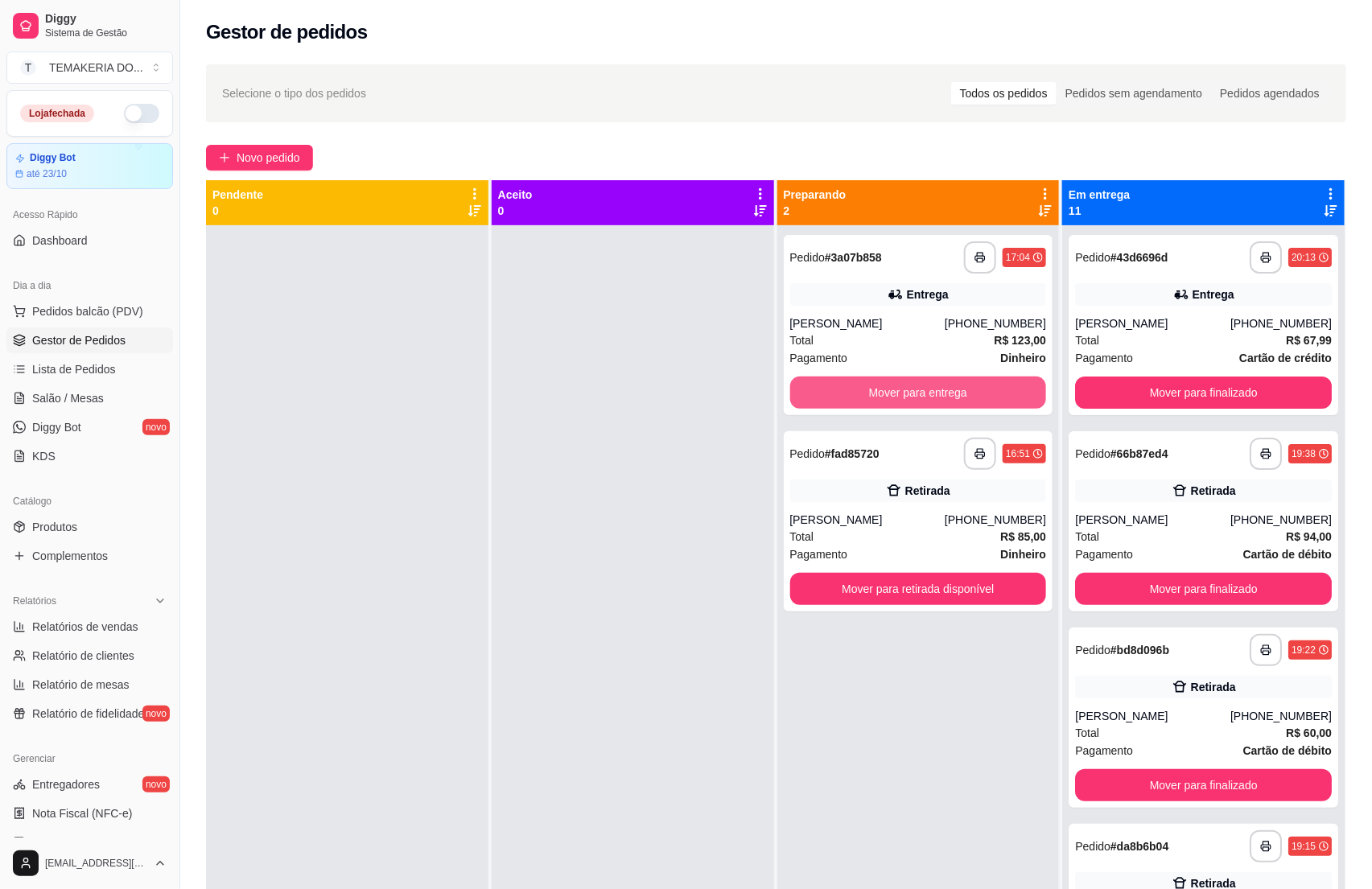
click at [898, 389] on button "Mover para entrega" at bounding box center [918, 393] width 257 height 32
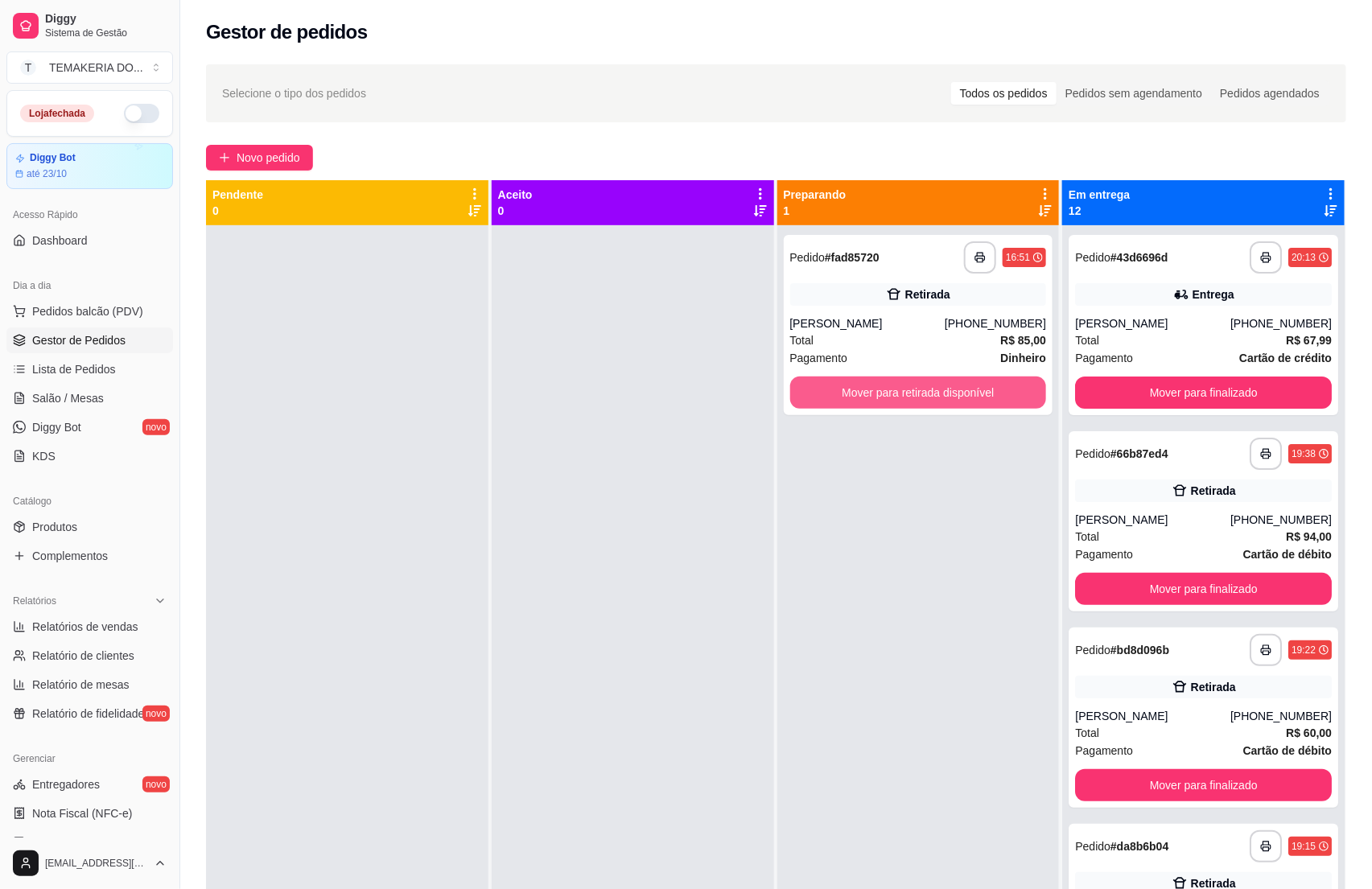
click at [898, 389] on button "Mover para retirada disponível" at bounding box center [918, 393] width 257 height 32
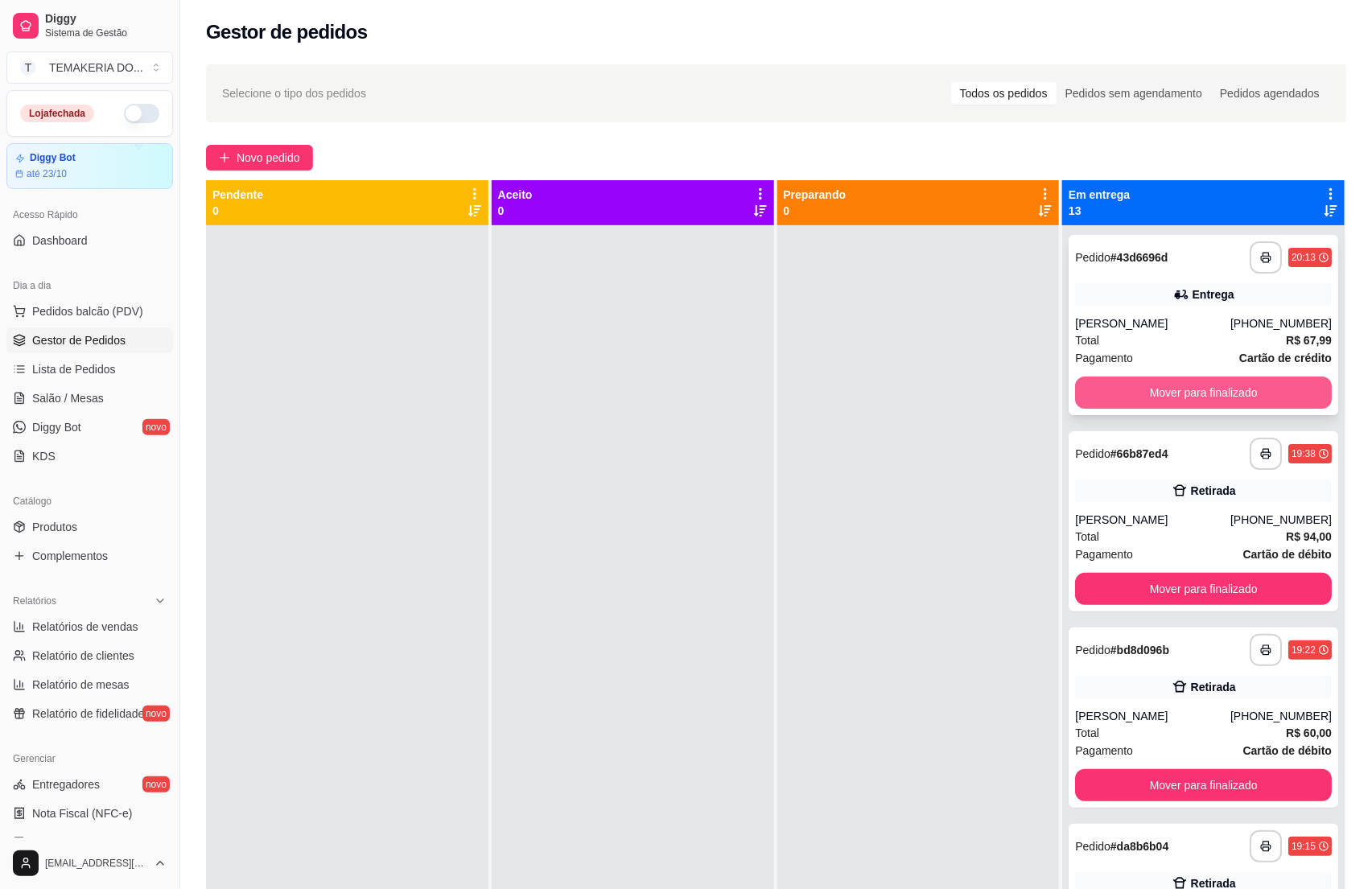
click at [1180, 392] on button "Mover para finalizado" at bounding box center [1203, 393] width 257 height 32
click at [1180, 392] on button "Mover para finalizado" at bounding box center [1203, 393] width 248 height 31
click at [1174, 392] on button "Mover para finalizado" at bounding box center [1203, 393] width 257 height 32
click at [1176, 392] on button "Mover para finalizado" at bounding box center [1203, 393] width 248 height 31
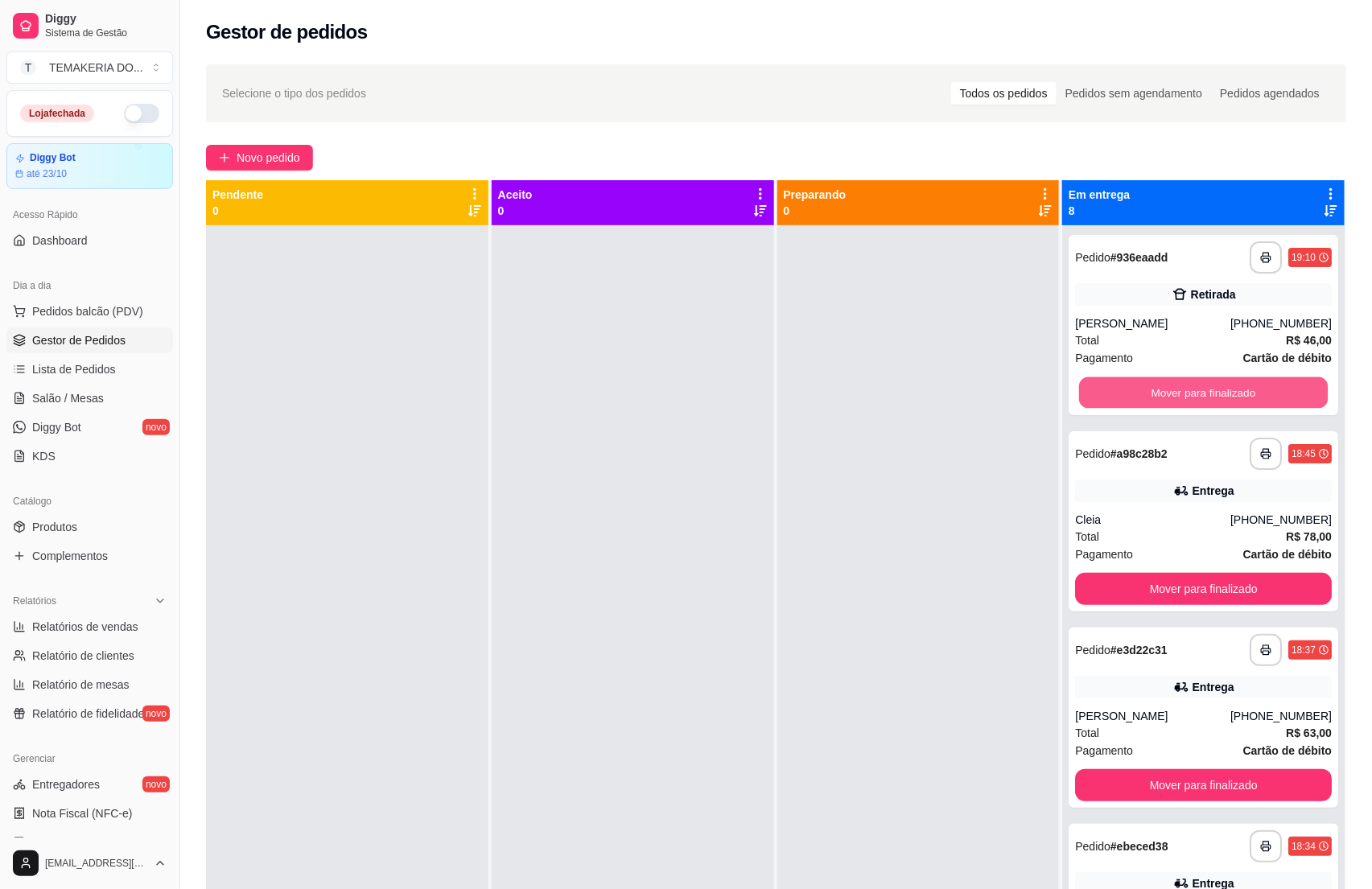
click at [1176, 392] on button "Mover para finalizado" at bounding box center [1203, 393] width 248 height 31
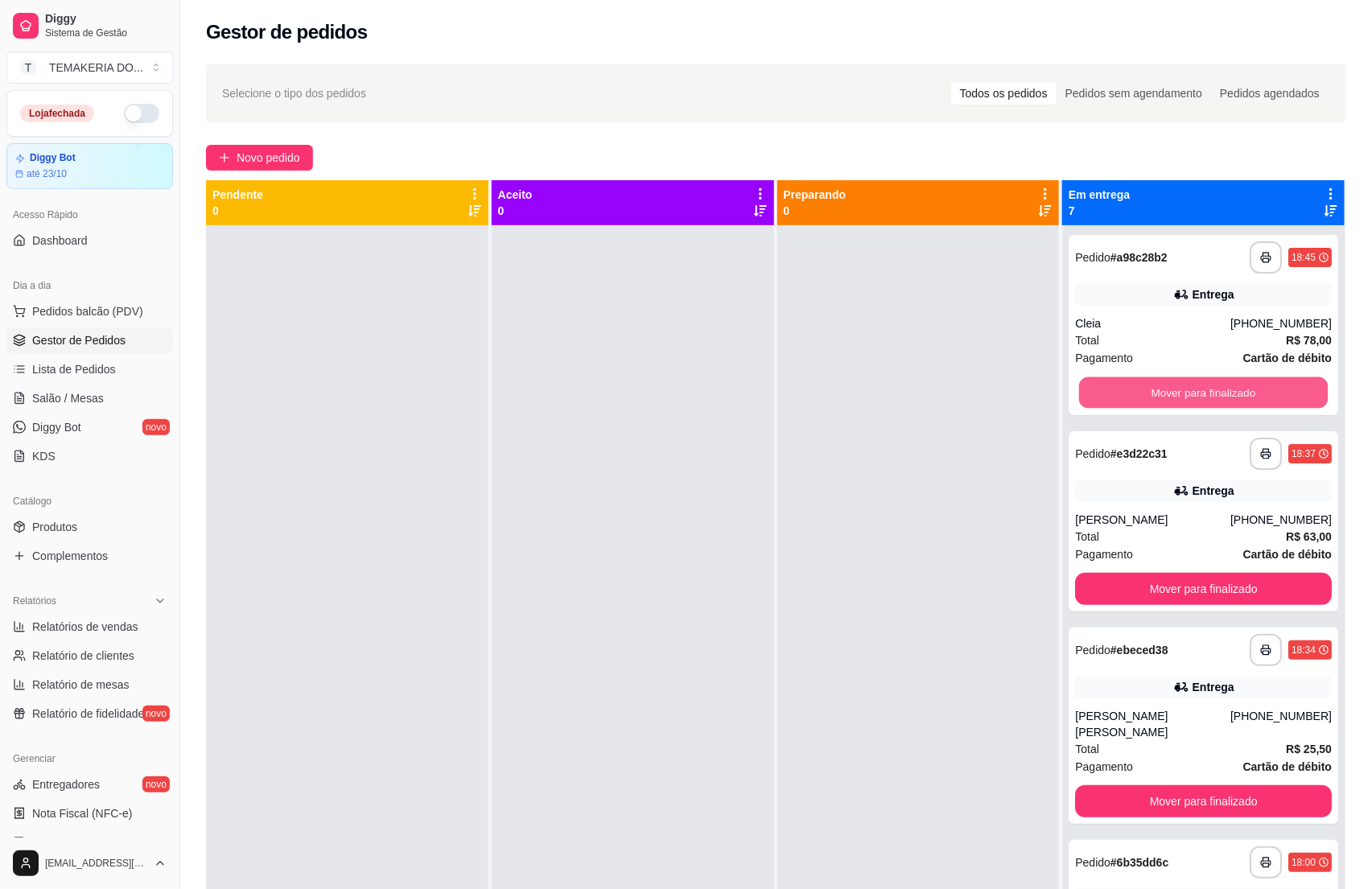
click at [1176, 392] on button "Mover para finalizado" at bounding box center [1203, 393] width 248 height 31
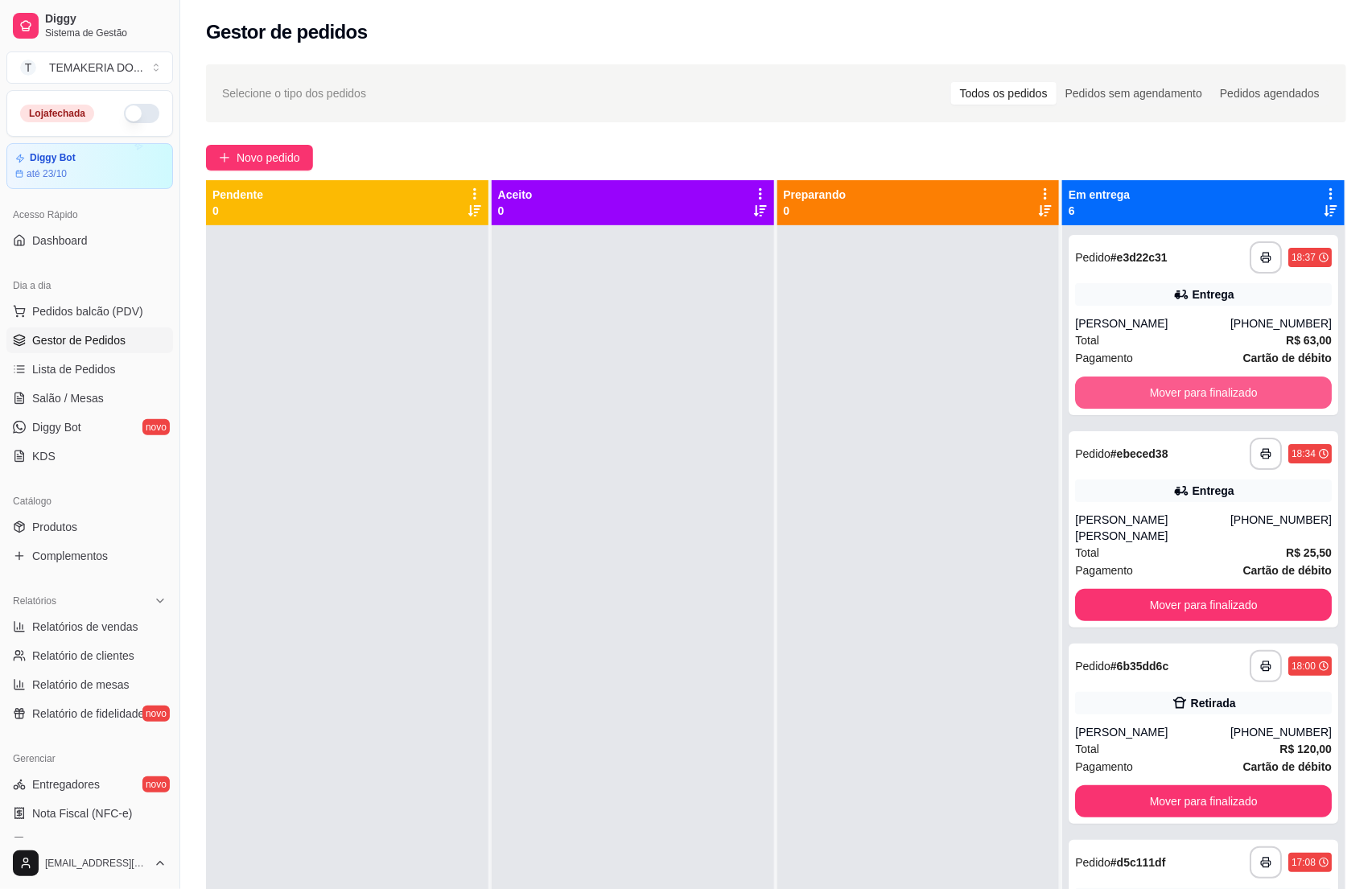
click at [1176, 392] on button "Mover para finalizado" at bounding box center [1203, 393] width 257 height 32
click at [1176, 589] on button "Mover para finalizado" at bounding box center [1203, 605] width 257 height 32
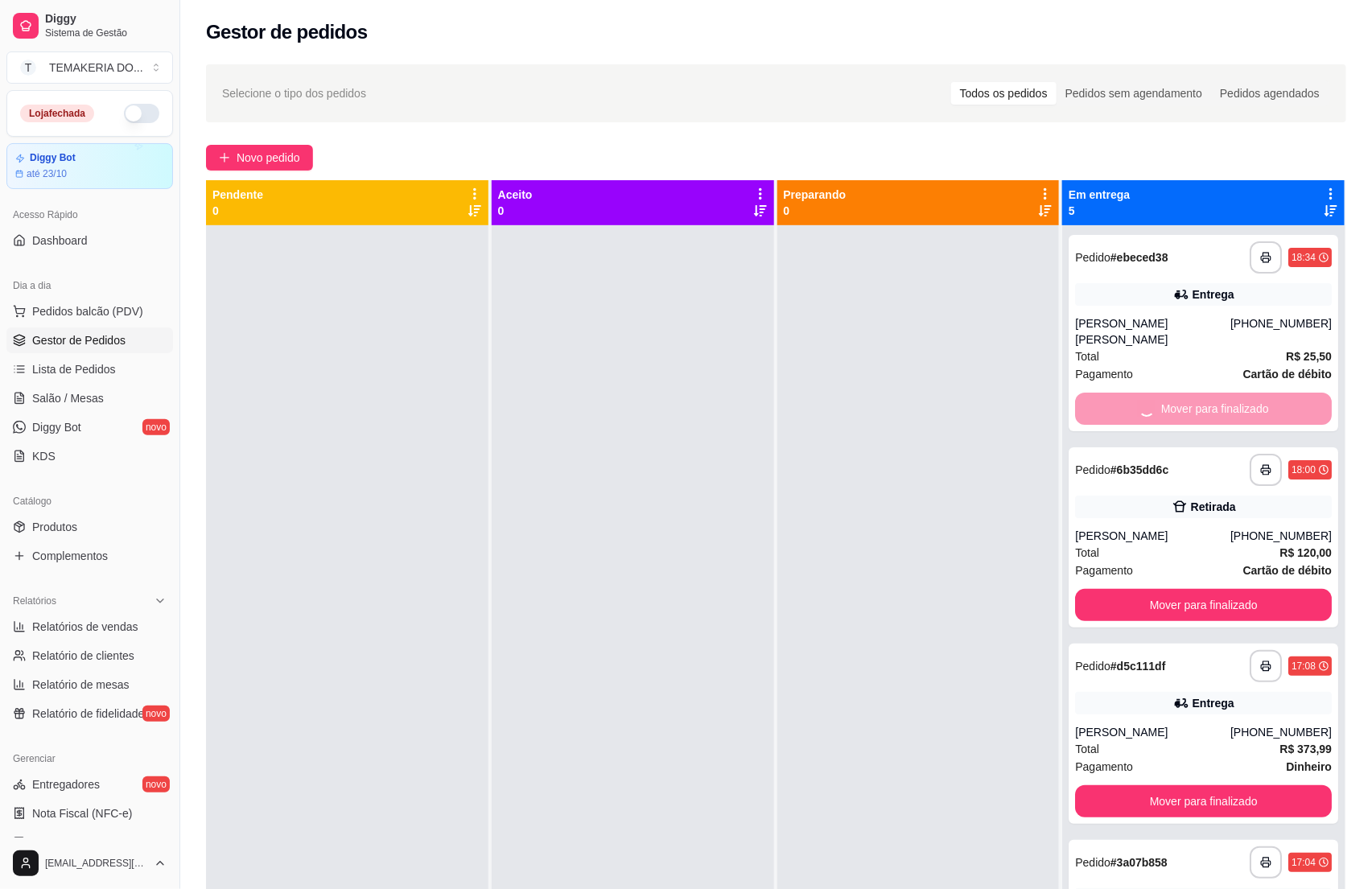
click at [1176, 589] on button "Mover para finalizado" at bounding box center [1203, 605] width 257 height 32
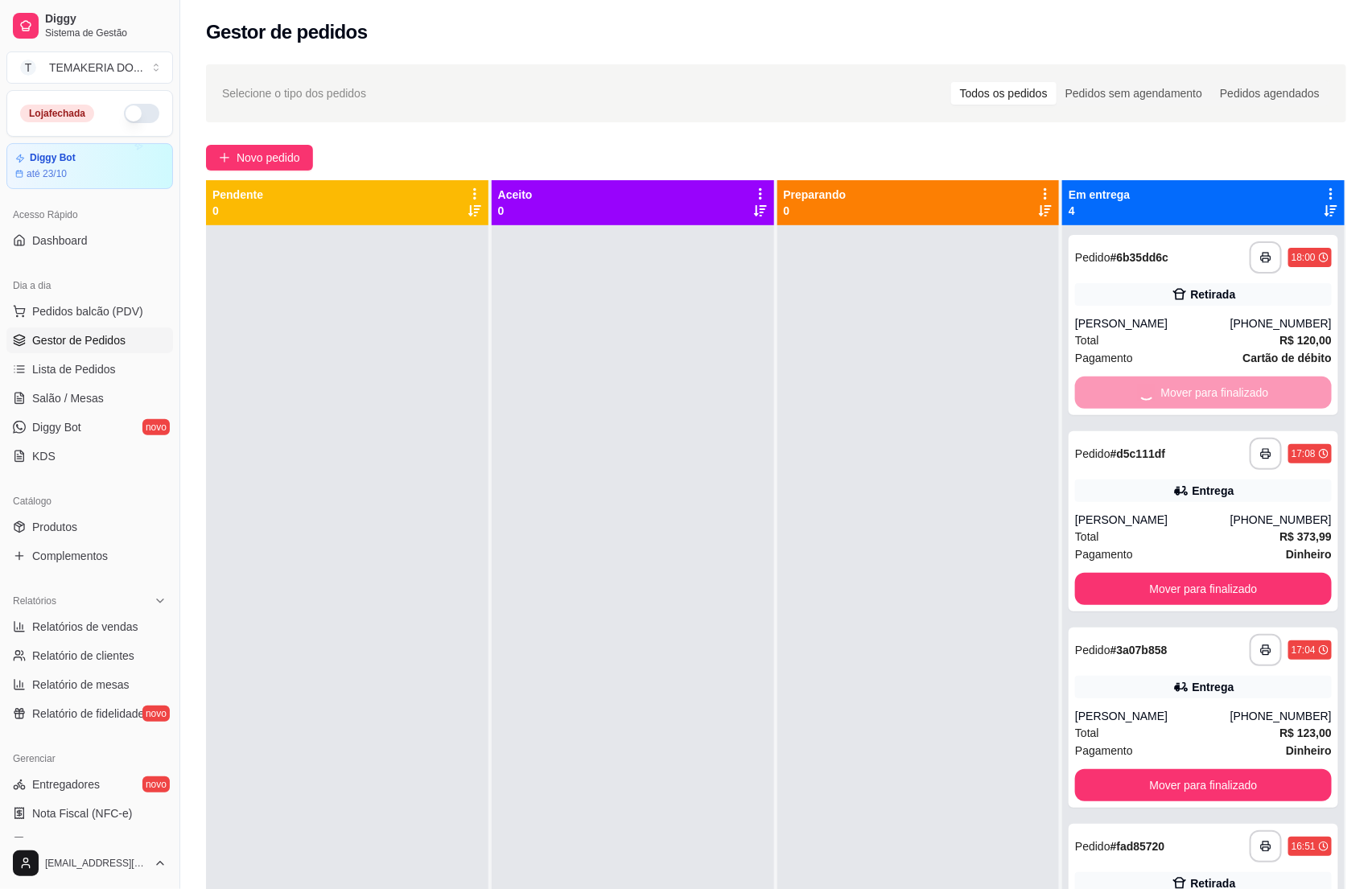
click at [1176, 573] on button "Mover para finalizado" at bounding box center [1203, 589] width 257 height 32
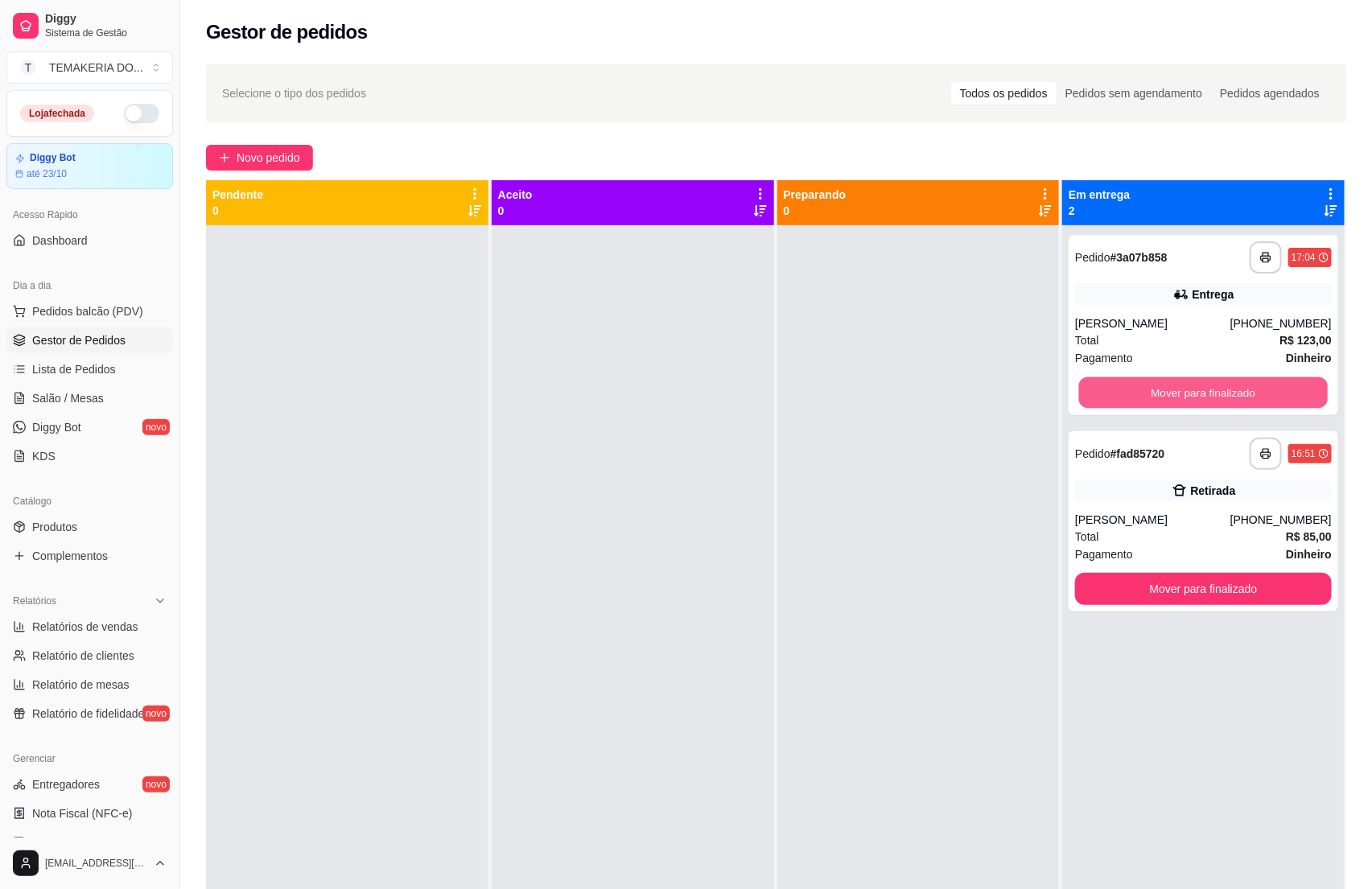
click at [1176, 392] on button "Mover para finalizado" at bounding box center [1203, 393] width 248 height 31
click at [1176, 392] on div "Mover para finalizado" at bounding box center [1203, 393] width 257 height 32
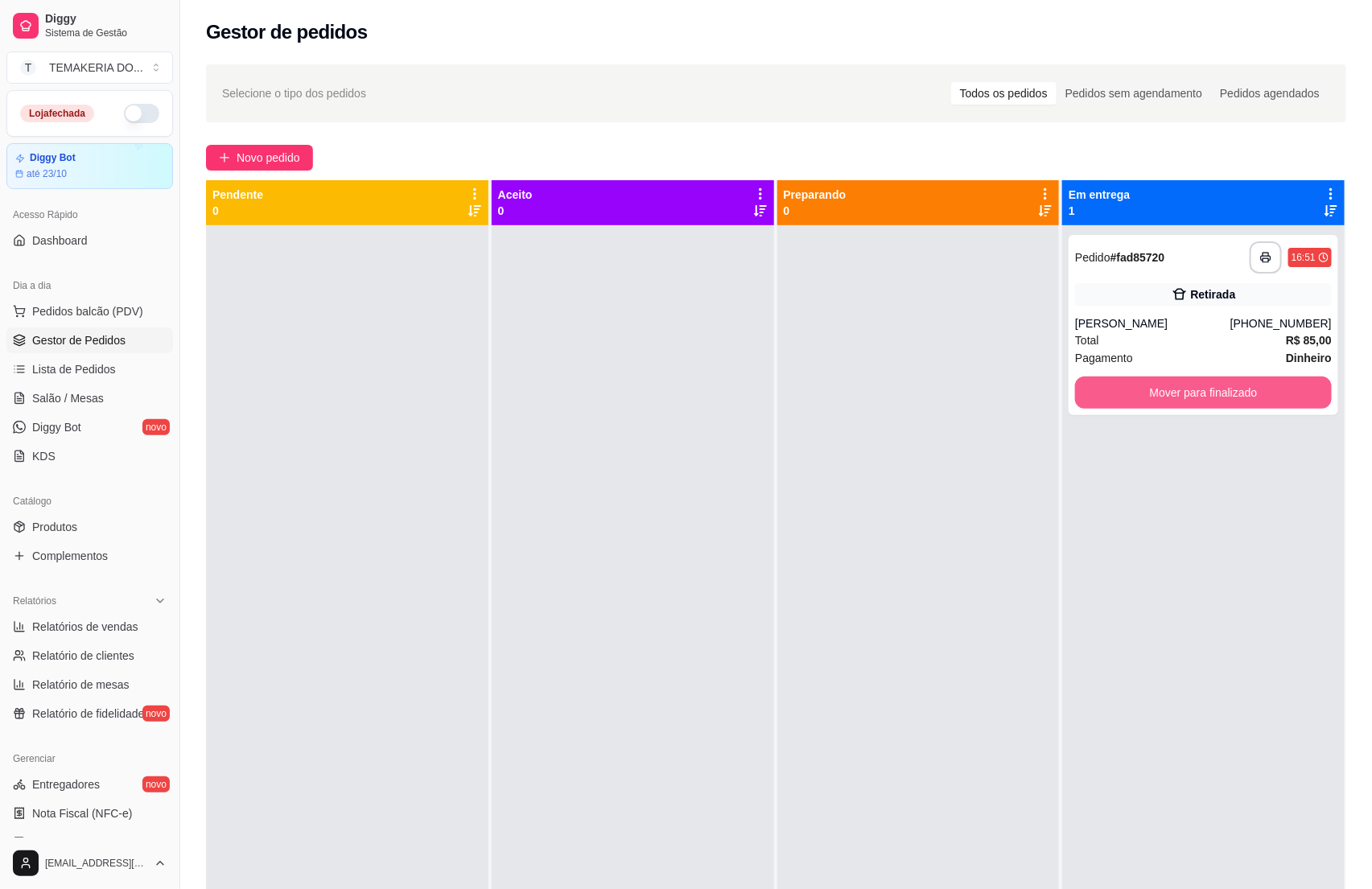
click at [1176, 392] on button "Mover para finalizado" at bounding box center [1203, 393] width 257 height 32
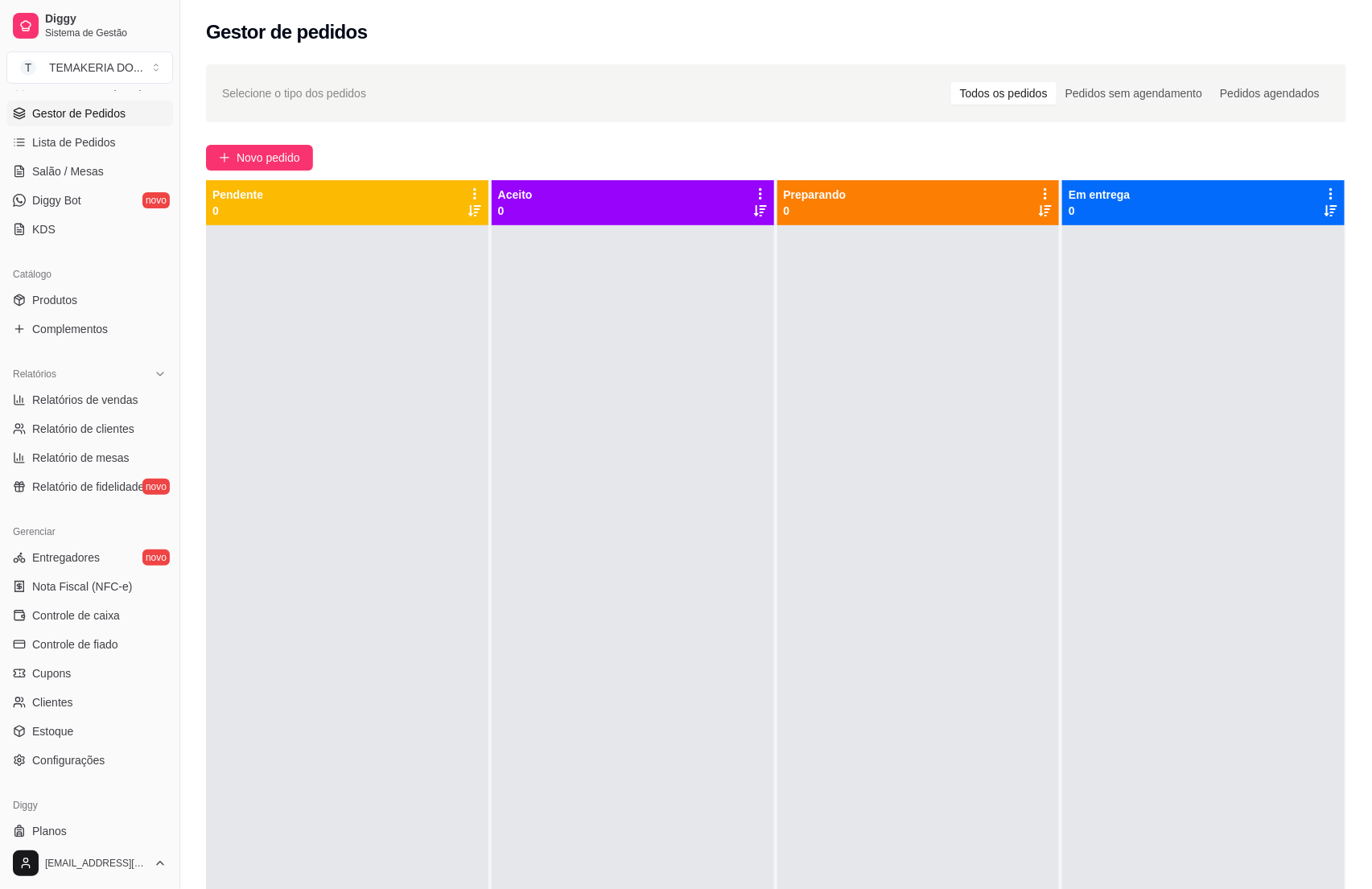
scroll to position [269, 0]
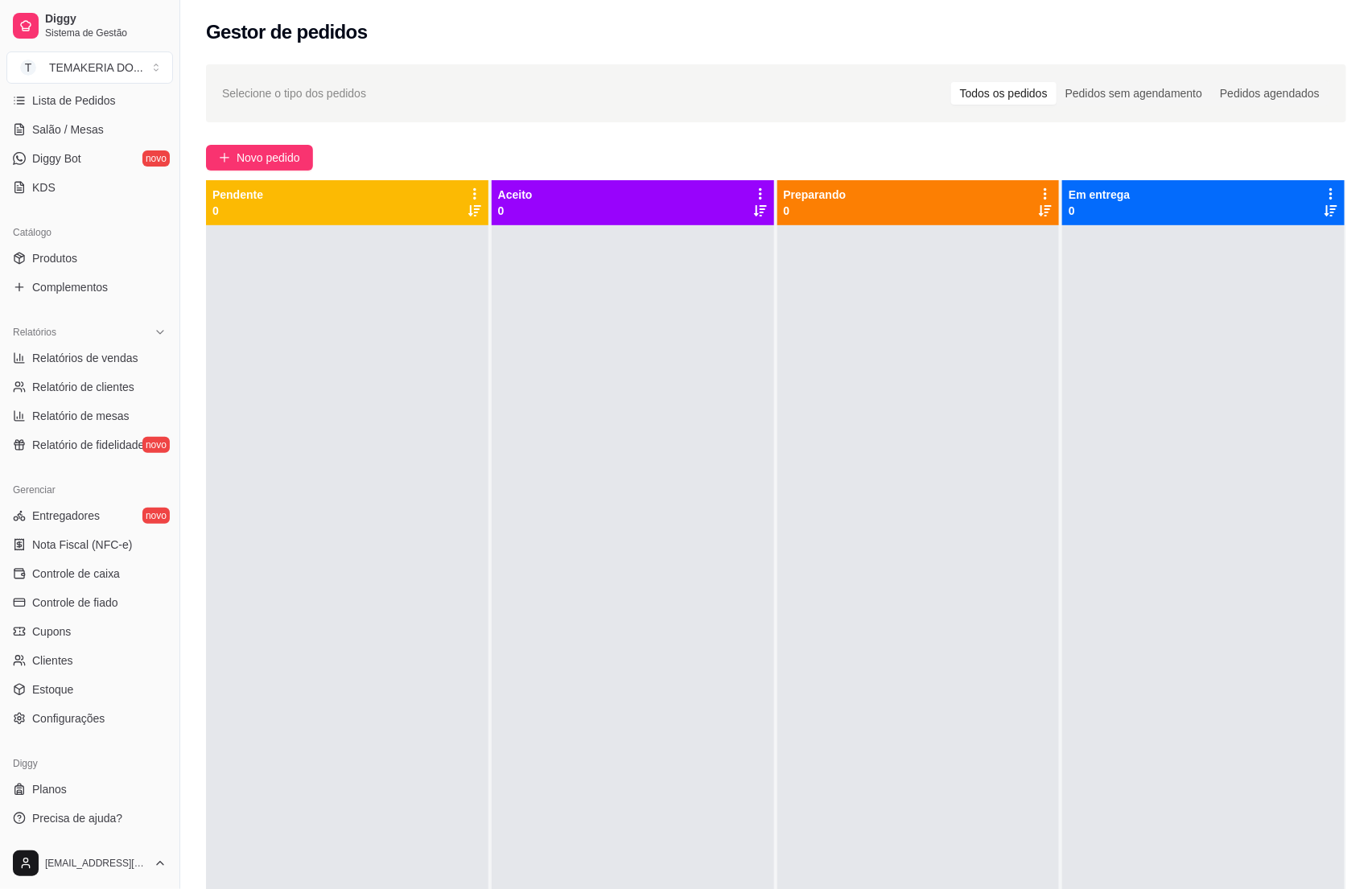
click at [186, 593] on div "Diggy Sistema de Gestão T TEMAKERIA DO ... Loja fechada Diggy Bot até 23/10 Ace…" at bounding box center [686, 567] width 1372 height 1134
drag, startPoint x: 188, startPoint y: 580, endPoint x: 187, endPoint y: 517, distance: 63.0
click at [187, 517] on div "Selecione o tipo dos pedidos Todos os pedidos Pedidos sem agendamento Pedidos a…" at bounding box center [776, 571] width 1192 height 1033
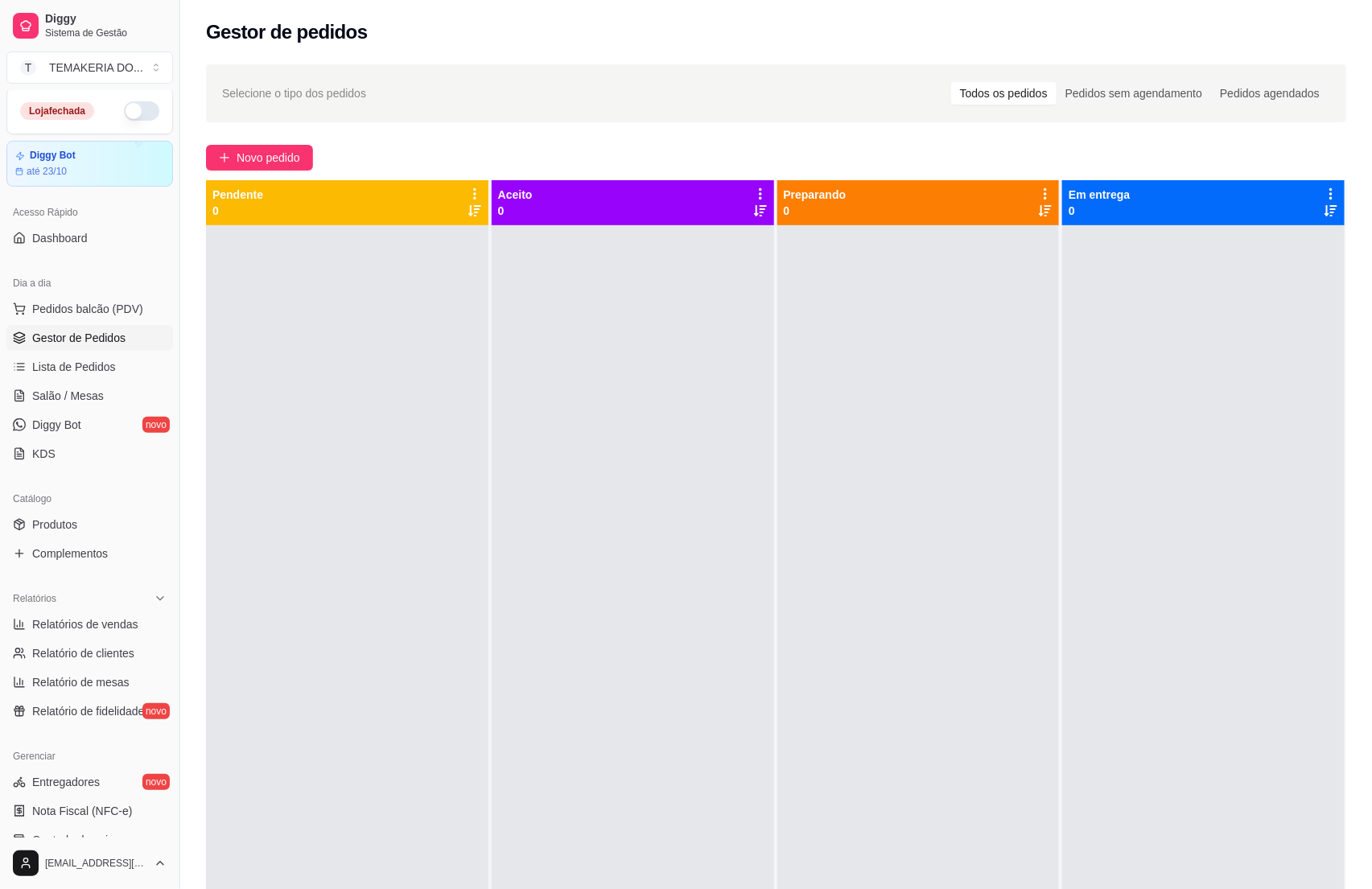
scroll to position [0, 0]
click at [341, 92] on span "Selecione o tipo dos pedidos" at bounding box center [293, 93] width 144 height 18
click at [896, 304] on div at bounding box center [918, 670] width 282 height 889
